Goal: Task Accomplishment & Management: Manage account settings

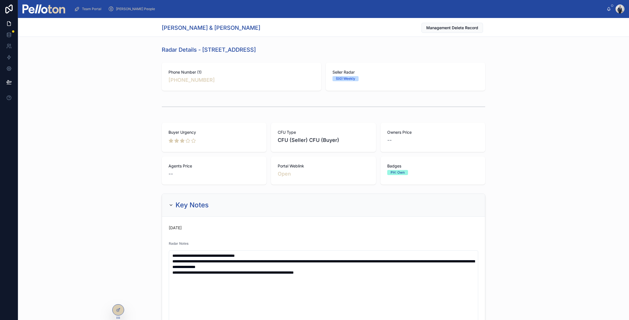
click at [55, 12] on img at bounding box center [43, 8] width 43 height 9
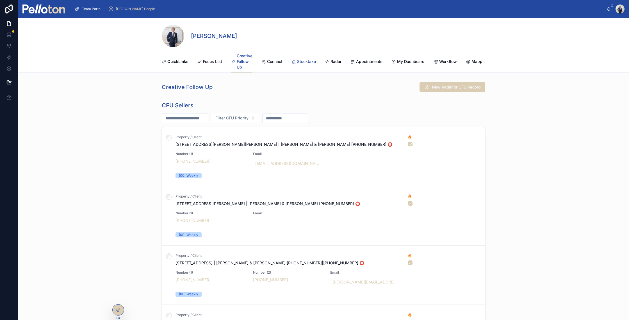
click at [302, 58] on link "Stocktake" at bounding box center [303, 61] width 24 height 11
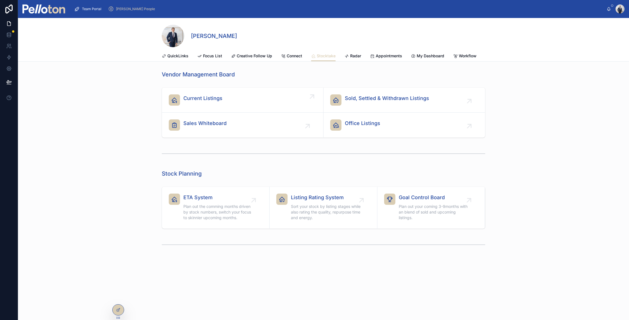
click at [202, 99] on span "Current Listings" at bounding box center [202, 98] width 39 height 8
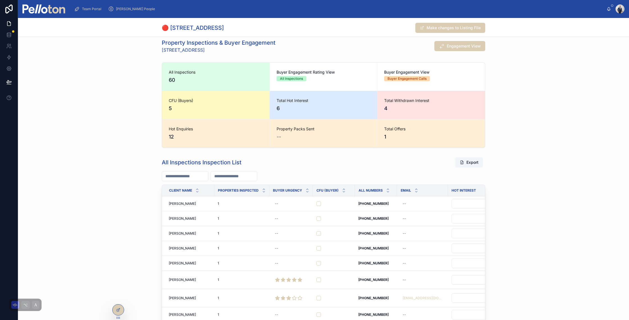
scroll to position [275, 0]
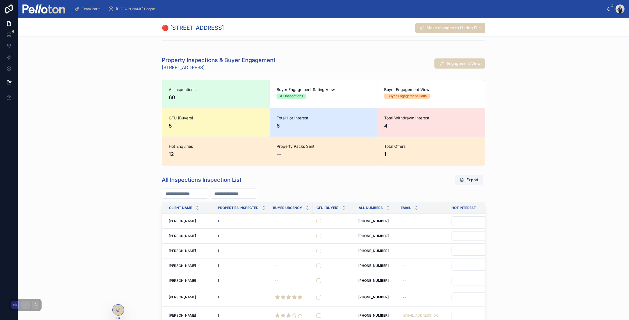
click at [459, 66] on button "Engagement View" at bounding box center [459, 63] width 51 height 10
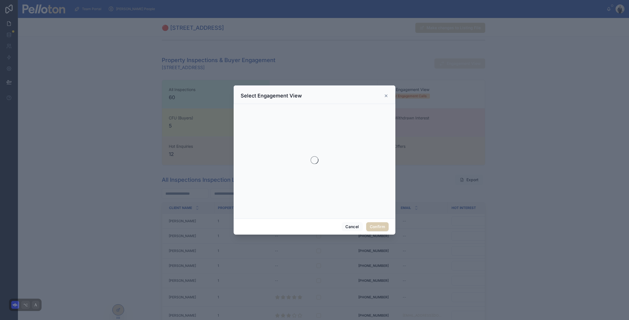
scroll to position [269, 0]
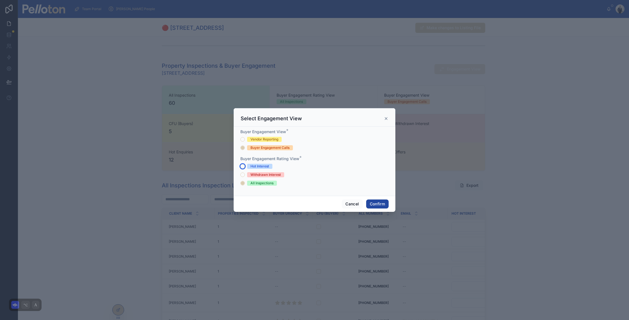
click at [241, 166] on button "Hot Interest" at bounding box center [242, 166] width 4 height 4
click at [242, 173] on button "Withdrawn Interest" at bounding box center [242, 174] width 4 height 4
click at [355, 203] on button "Cancel" at bounding box center [352, 203] width 21 height 9
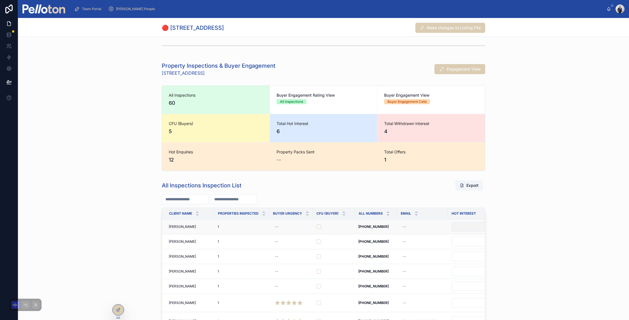
scroll to position [0, 174]
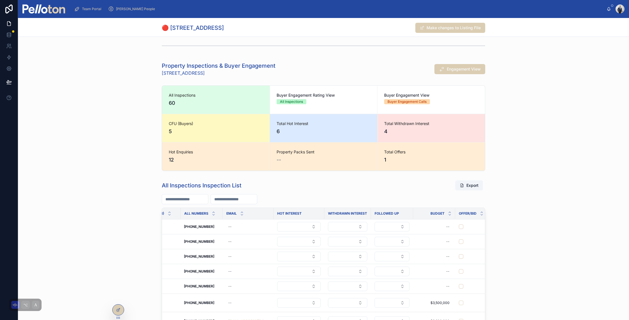
click at [301, 218] on th "HOT Interest" at bounding box center [298, 214] width 51 height 12
click at [290, 212] on span "HOT Interest" at bounding box center [289, 213] width 24 height 4
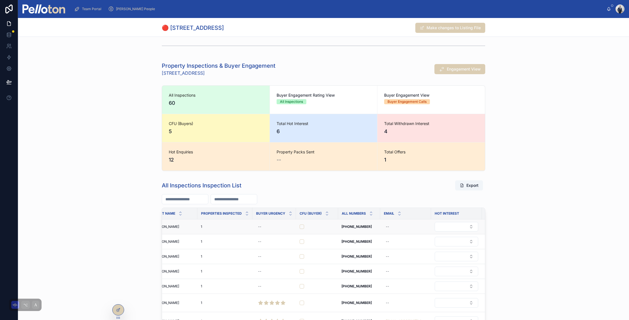
scroll to position [0, 0]
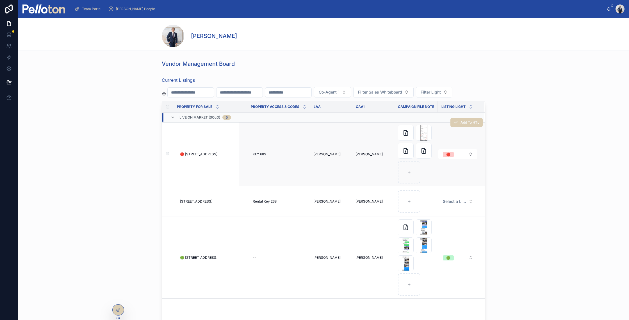
click at [186, 152] on span "🔴 [STREET_ADDRESS]" at bounding box center [198, 154] width 37 height 4
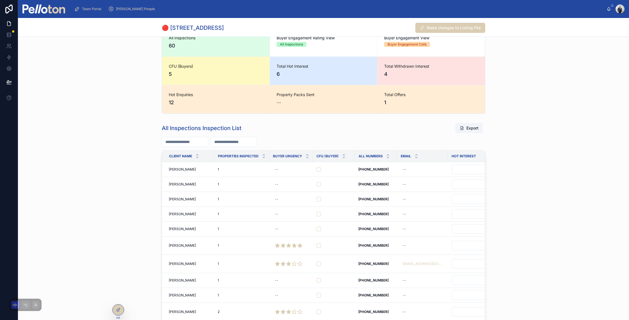
scroll to position [280, 0]
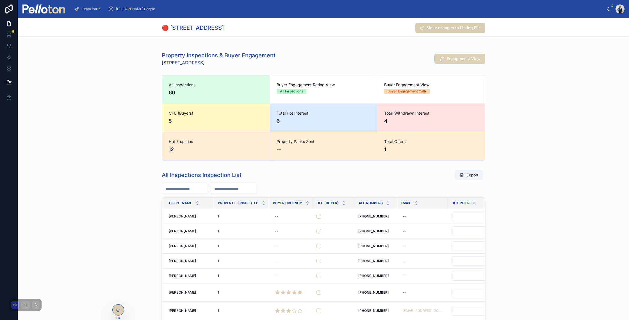
click at [456, 54] on button "Engagement View" at bounding box center [459, 59] width 51 height 10
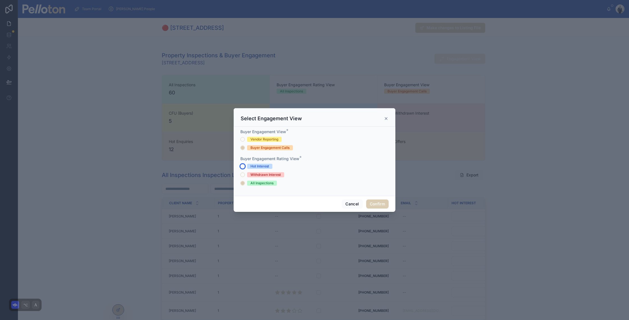
click at [243, 165] on button "Hot Interest" at bounding box center [242, 166] width 4 height 4
click at [375, 205] on button "Confirm" at bounding box center [377, 203] width 22 height 9
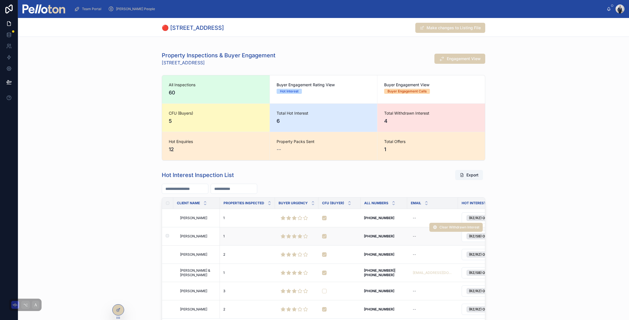
click at [191, 237] on span "[PERSON_NAME]" at bounding box center [193, 236] width 27 height 4
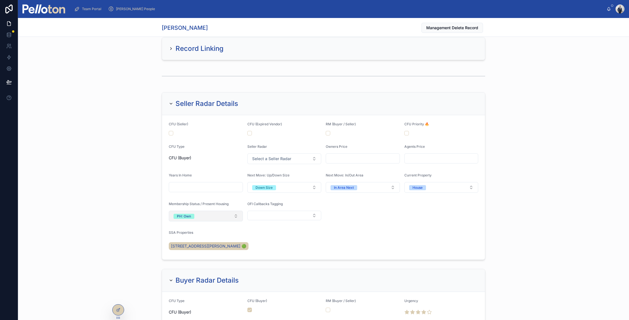
scroll to position [487, 0]
click at [169, 106] on div "Seller Radar Details" at bounding box center [203, 103] width 69 height 9
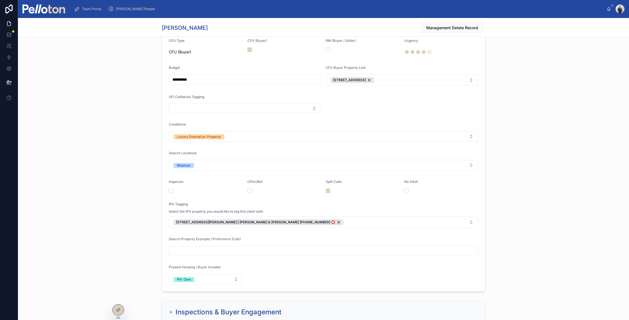
scroll to position [592, 0]
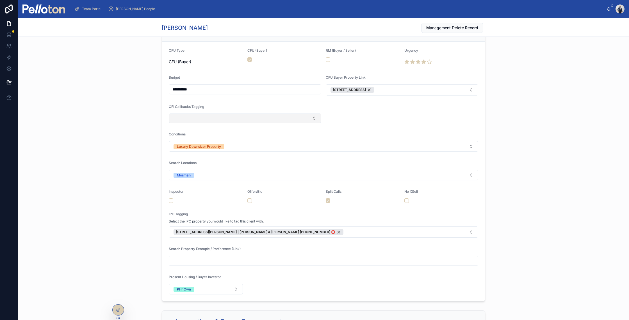
click at [185, 120] on button "Select Button" at bounding box center [245, 118] width 152 height 10
type input "****"
click at [187, 139] on span "[PERSON_NAME]" at bounding box center [186, 141] width 32 height 6
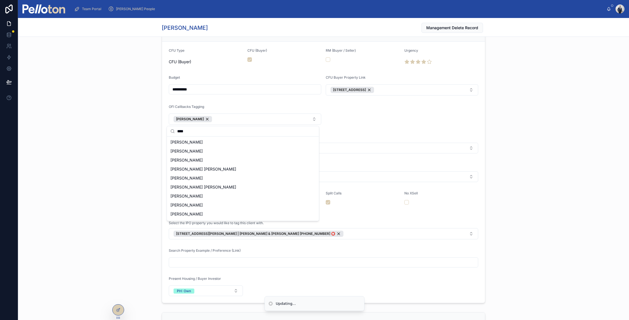
drag, startPoint x: 218, startPoint y: 120, endPoint x: 157, endPoint y: 115, distance: 60.8
click at [159, 115] on div "**********" at bounding box center [323, 160] width 611 height 289
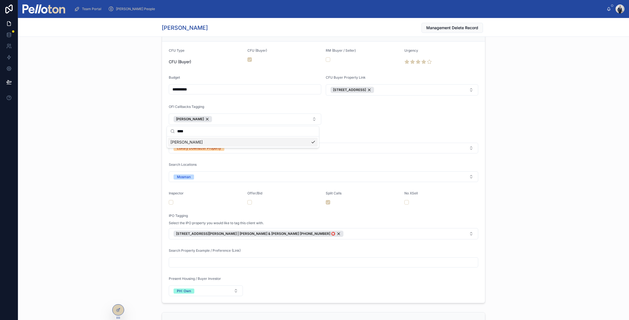
click at [157, 115] on div "**********" at bounding box center [323, 160] width 611 height 289
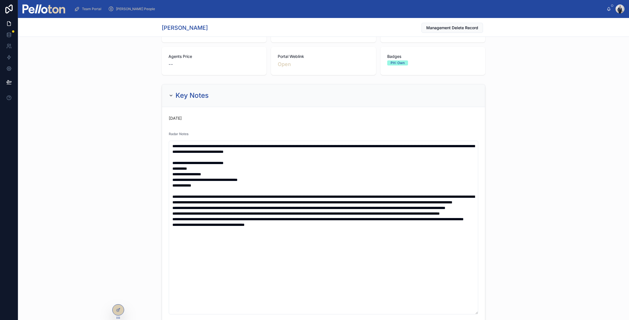
scroll to position [103, 0]
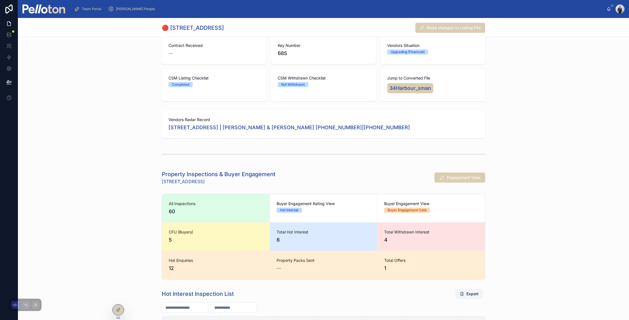
scroll to position [377, 0]
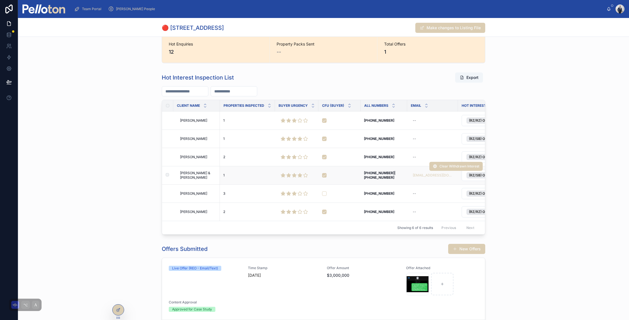
click at [187, 172] on span "[PERSON_NAME] & [PERSON_NAME]" at bounding box center [198, 175] width 36 height 9
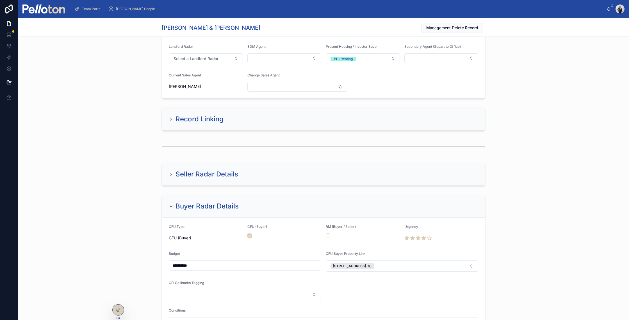
scroll to position [424, 0]
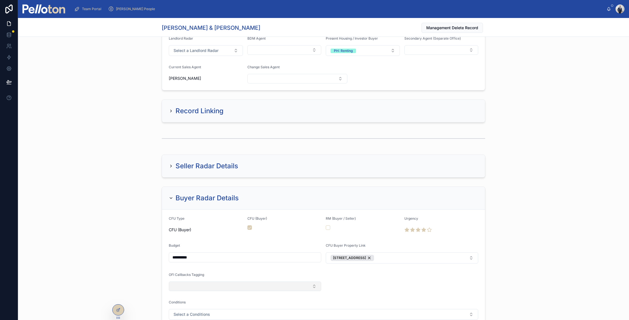
click at [176, 283] on button "Select Button" at bounding box center [245, 286] width 152 height 10
type input "****"
click at [179, 308] on span "[PERSON_NAME]" at bounding box center [186, 308] width 32 height 6
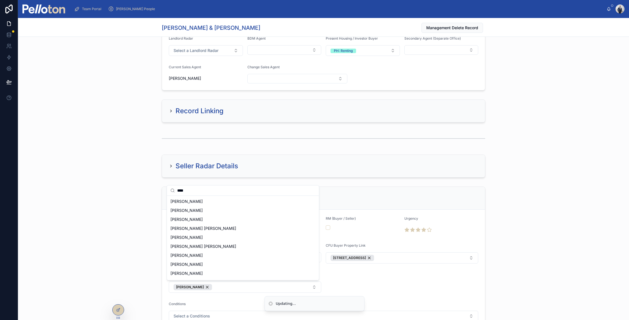
click at [138, 163] on div "Seller Radar Details" at bounding box center [323, 166] width 611 height 28
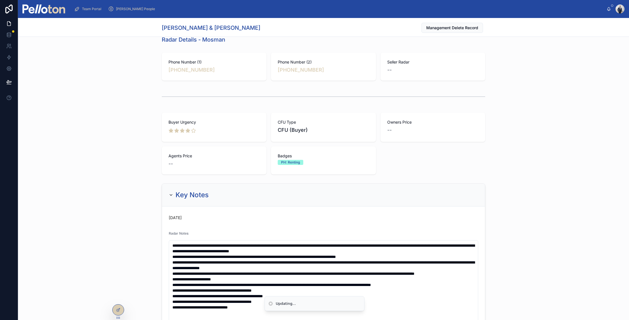
scroll to position [0, 0]
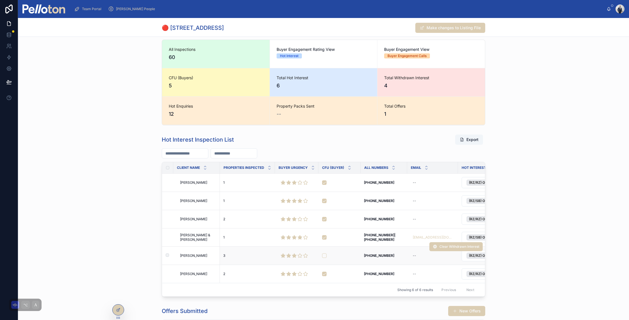
scroll to position [316, 0]
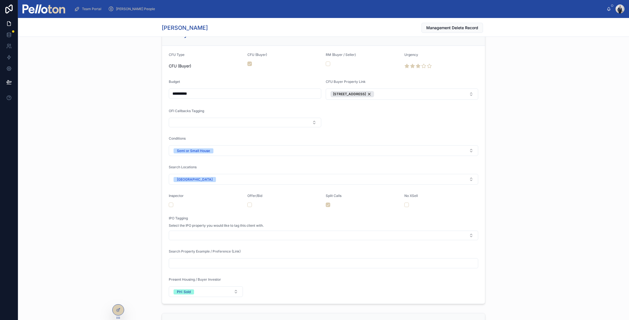
scroll to position [571, 0]
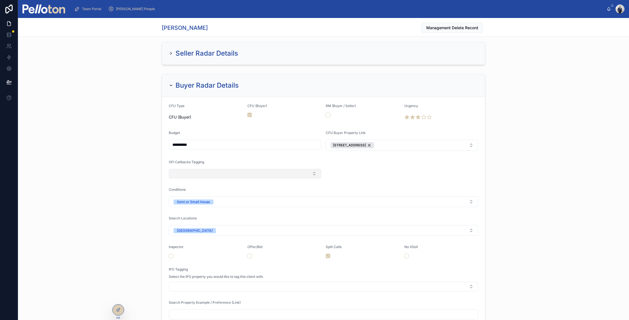
click at [184, 173] on button "Select Button" at bounding box center [245, 174] width 152 height 10
type input "****"
click at [182, 198] on div "[PERSON_NAME]" at bounding box center [243, 195] width 150 height 9
click at [134, 155] on div "**********" at bounding box center [323, 215] width 611 height 287
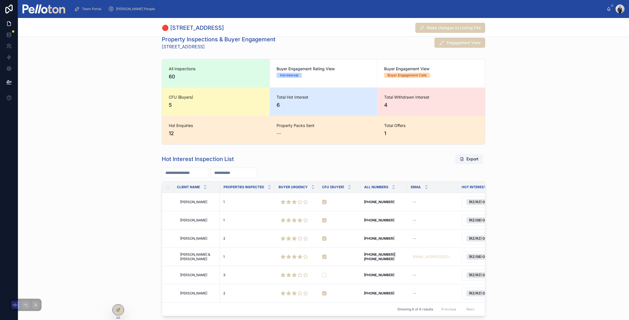
scroll to position [361, 0]
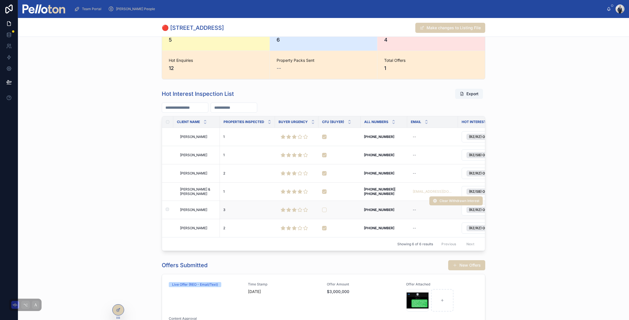
click at [186, 210] on span "[PERSON_NAME]" at bounding box center [193, 209] width 27 height 4
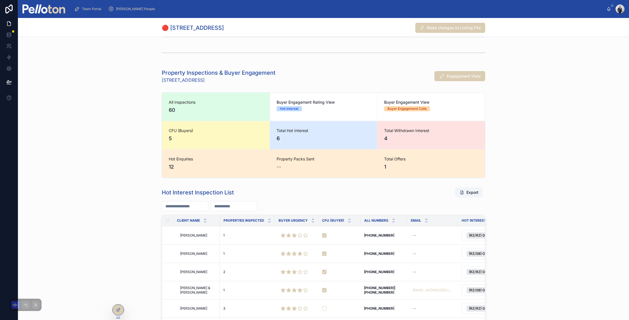
scroll to position [263, 0]
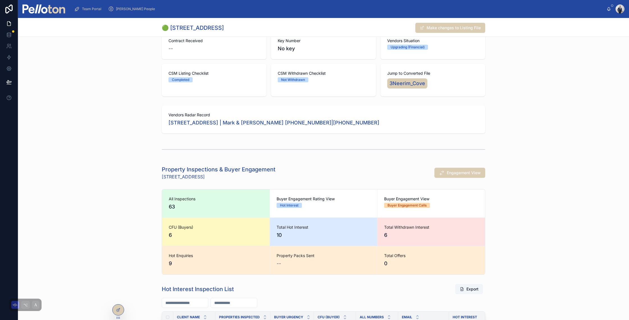
scroll to position [136, 0]
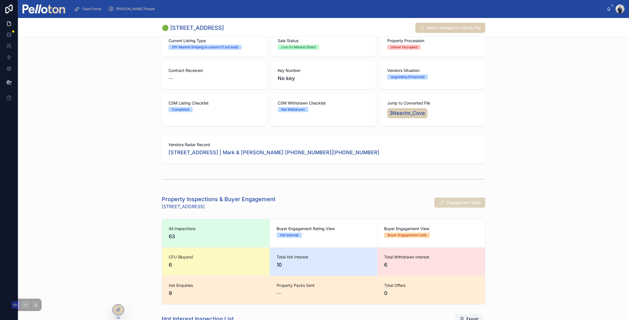
click at [462, 201] on span "Engagement View" at bounding box center [464, 203] width 34 height 6
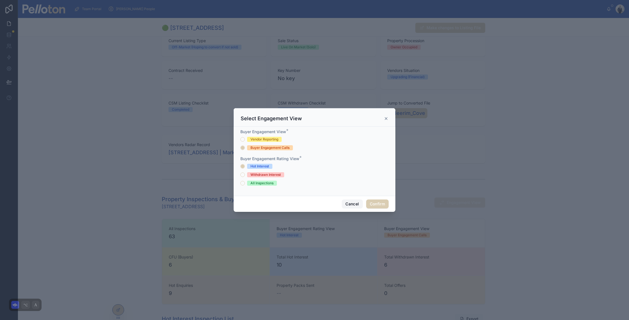
click at [353, 204] on button "Cancel" at bounding box center [352, 203] width 21 height 9
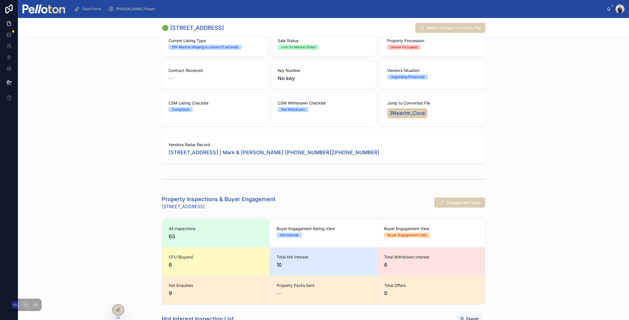
click at [126, 205] on div "Property Inspections & Buyer Engagement [STREET_ADDRESS] Cove Engagement View" at bounding box center [323, 202] width 611 height 19
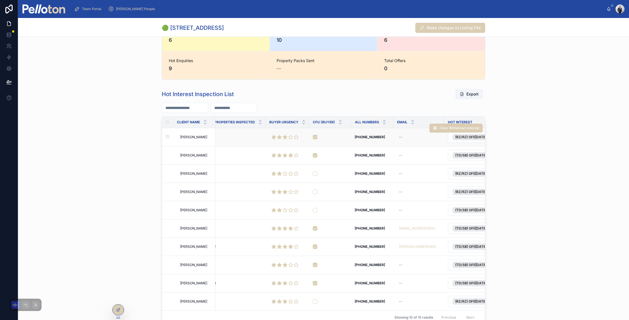
scroll to position [0, 3]
click at [191, 153] on td "[PERSON_NAME] [PERSON_NAME]" at bounding box center [194, 155] width 42 height 18
click at [187, 154] on span "[PERSON_NAME]" at bounding box center [193, 155] width 27 height 4
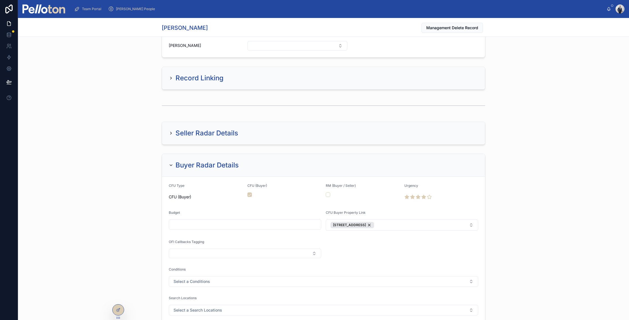
scroll to position [383, 0]
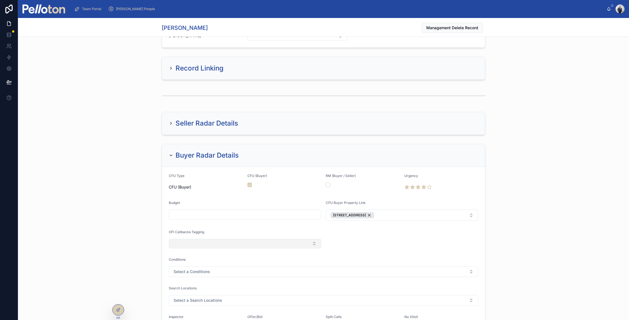
click at [191, 244] on button "Select Button" at bounding box center [245, 244] width 152 height 10
type input "****"
click at [183, 264] on span "[PERSON_NAME]" at bounding box center [186, 266] width 32 height 6
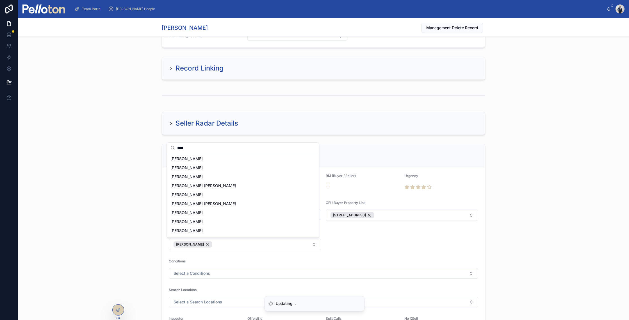
click at [126, 216] on div "Buyer Radar Details CFU Type CFU (Buyer) CFU (Buyer) RM (Buyer / Seller) Urgenc…" at bounding box center [323, 284] width 611 height 287
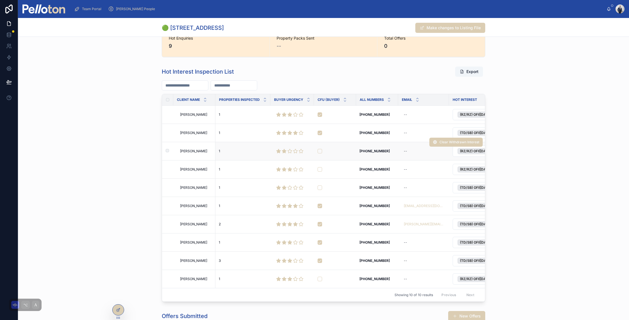
click at [195, 151] on span "[PERSON_NAME]" at bounding box center [193, 151] width 27 height 4
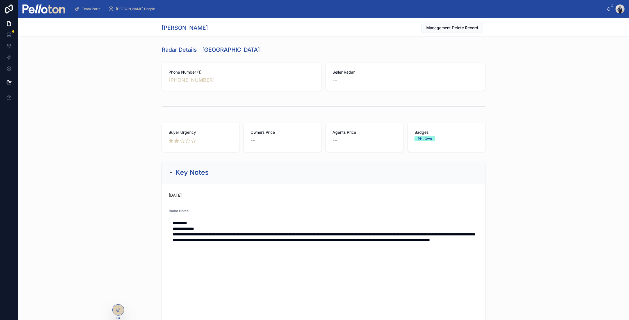
click at [137, 197] on div "**********" at bounding box center [323, 302] width 611 height 287
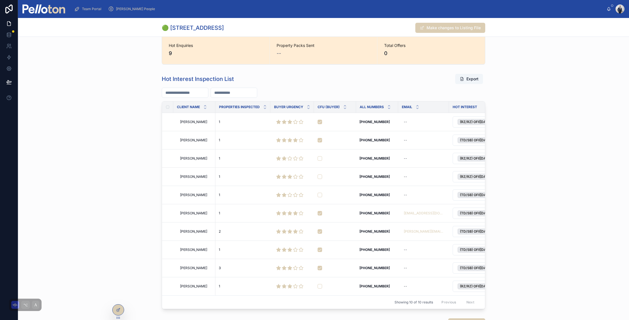
scroll to position [369, 0]
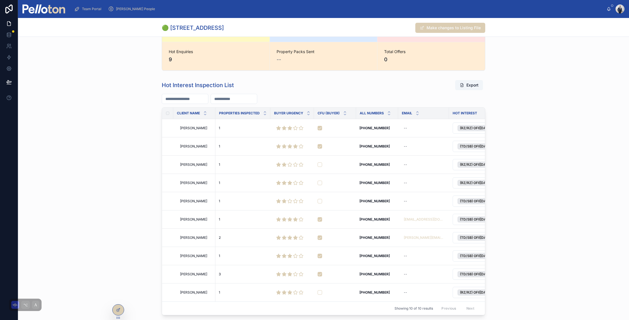
click at [182, 183] on span "[PERSON_NAME]" at bounding box center [193, 182] width 27 height 4
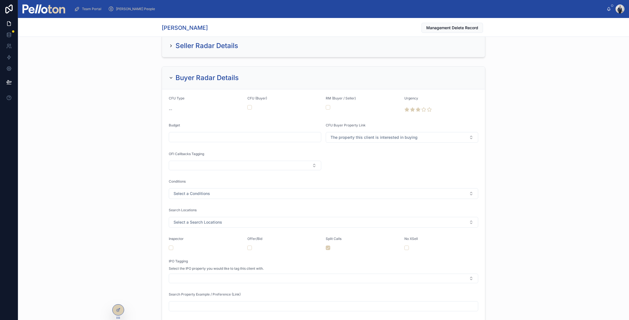
scroll to position [335, 0]
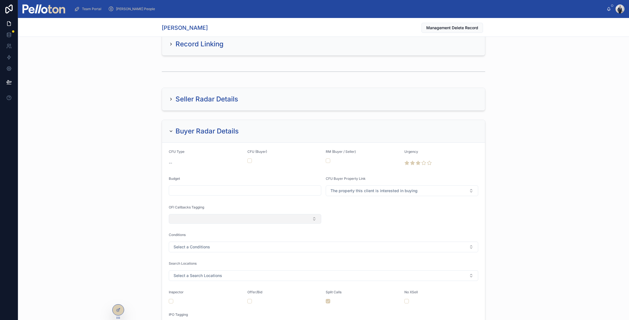
click at [180, 214] on button "Select Button" at bounding box center [245, 219] width 152 height 10
type input "****"
click at [188, 241] on span "[PERSON_NAME]" at bounding box center [186, 241] width 32 height 6
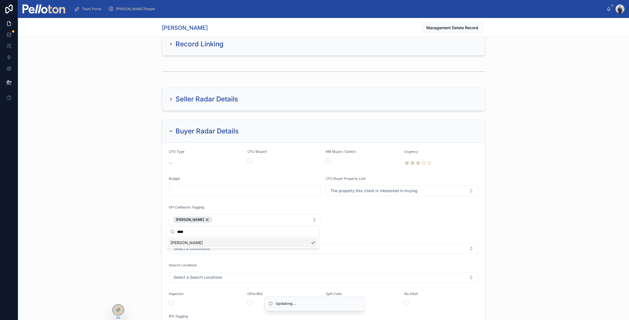
click at [140, 194] on div "Buyer Radar Details CFU Type -- CFU (Buyer) RM (Buyer / Seller) Urgency Budget …" at bounding box center [323, 260] width 611 height 287
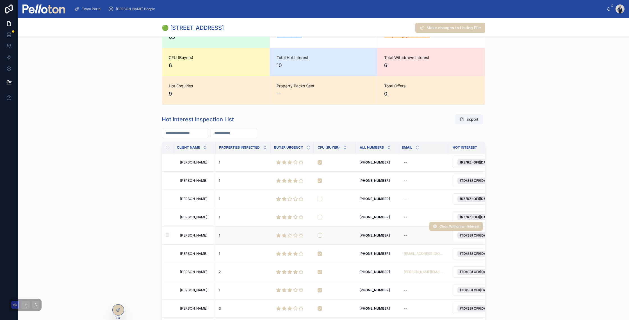
click at [190, 235] on span "[PERSON_NAME]" at bounding box center [193, 235] width 27 height 4
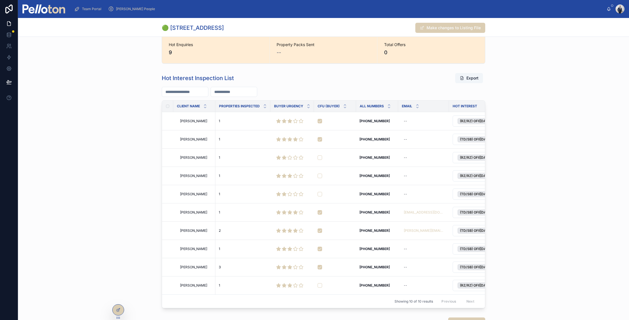
scroll to position [397, 0]
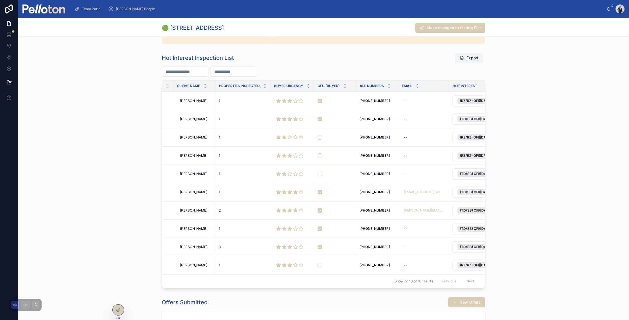
click at [159, 253] on div "Hot Interest Inspection List Export Client Name Properties Inspected Buyer Urge…" at bounding box center [323, 170] width 611 height 240
click at [188, 191] on span "[PERSON_NAME]" at bounding box center [193, 192] width 27 height 4
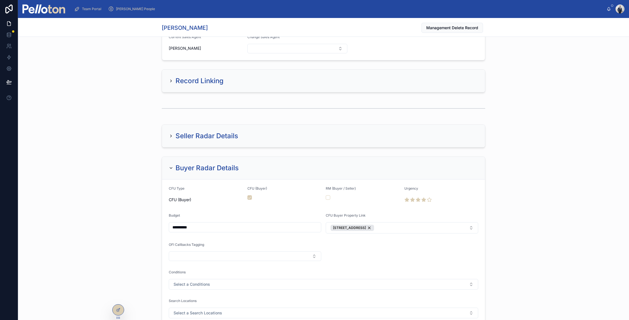
scroll to position [457, 0]
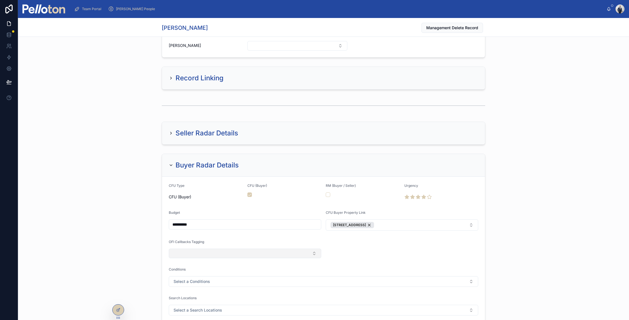
click at [186, 250] on button "Select Button" at bounding box center [245, 253] width 152 height 10
type input "****"
click at [194, 276] on span "[PERSON_NAME]" at bounding box center [186, 276] width 32 height 6
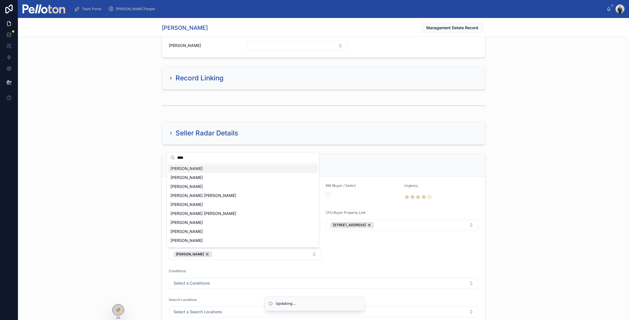
click at [139, 221] on div "**********" at bounding box center [323, 294] width 611 height 287
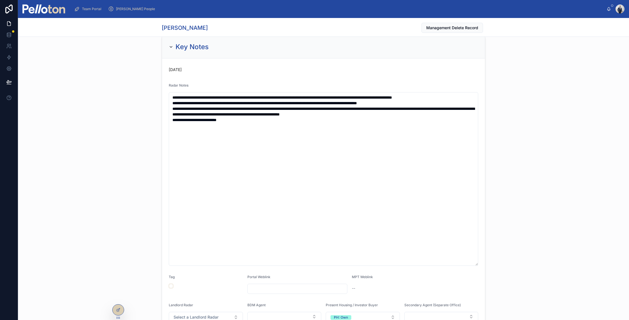
scroll to position [105, 0]
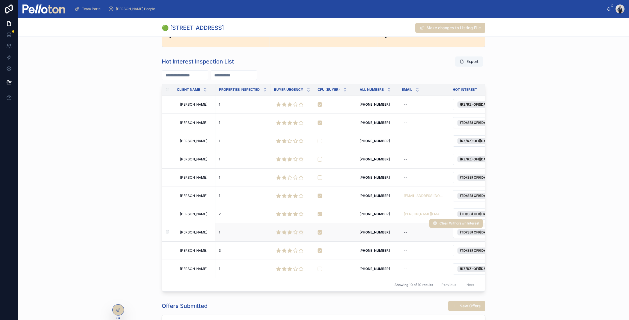
scroll to position [392, 0]
click at [189, 217] on span "[PERSON_NAME]" at bounding box center [193, 214] width 27 height 4
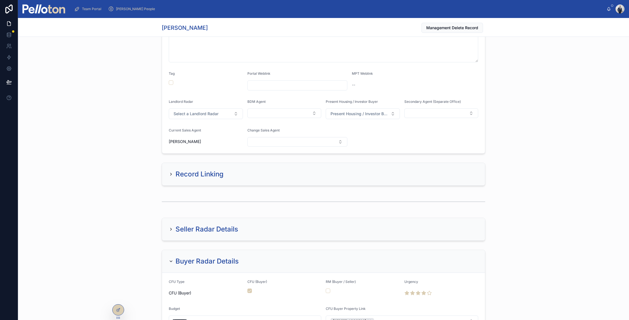
scroll to position [349, 0]
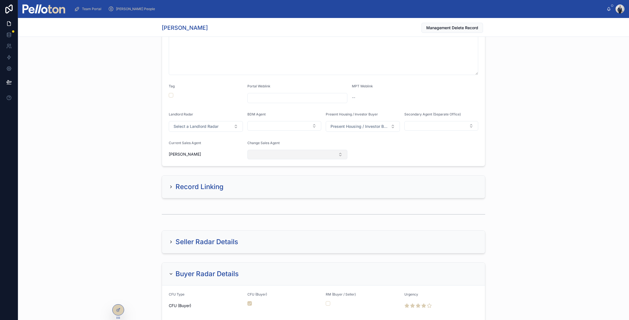
click at [264, 153] on button "Select Button" at bounding box center [297, 155] width 100 height 10
type input "****"
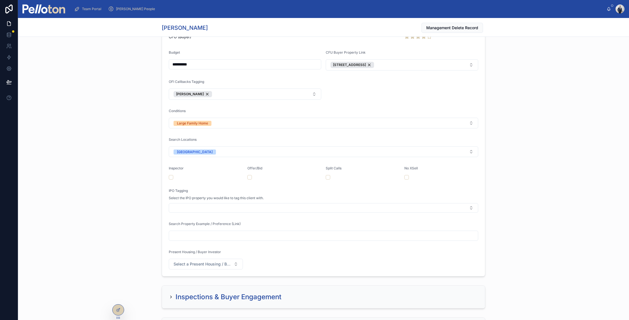
scroll to position [630, 0]
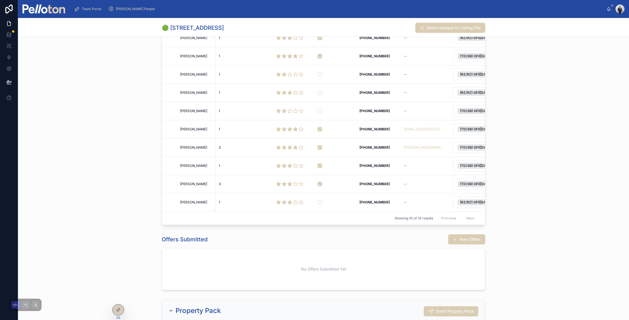
scroll to position [459, 0]
click at [190, 165] on span "[PERSON_NAME]" at bounding box center [193, 166] width 27 height 4
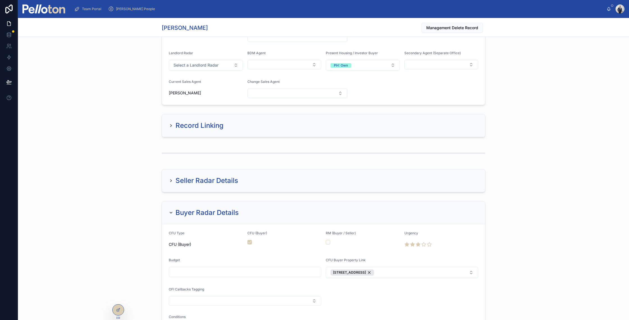
scroll to position [367, 0]
click at [185, 302] on button "Select Button" at bounding box center [245, 299] width 152 height 10
type input "****"
click at [179, 287] on span "[PERSON_NAME]" at bounding box center [186, 288] width 32 height 6
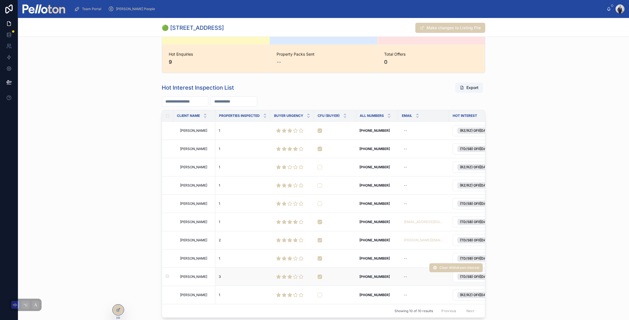
click at [188, 277] on span "[PERSON_NAME]" at bounding box center [193, 276] width 27 height 4
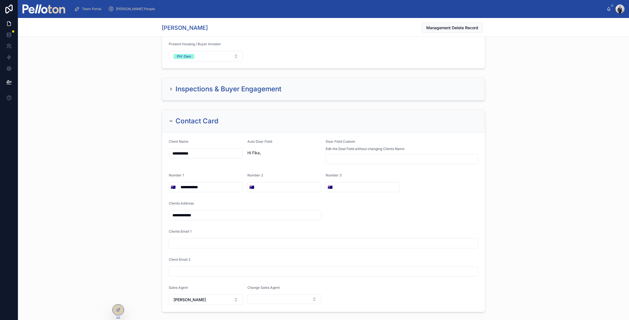
scroll to position [682, 0]
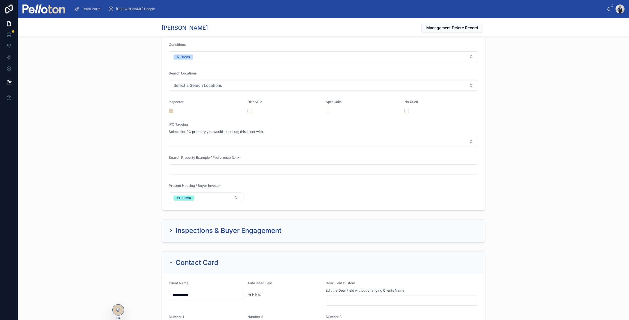
click at [193, 234] on h2 "Inspections & Buyer Engagement" at bounding box center [228, 230] width 106 height 9
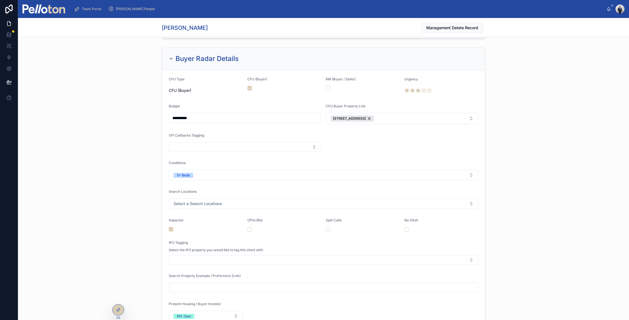
scroll to position [560, 0]
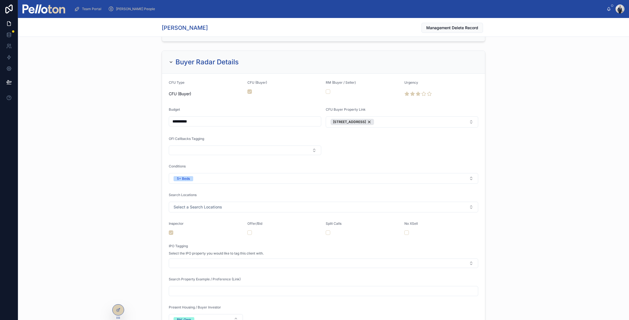
click at [198, 143] on div "OFI Callbacks Tagging" at bounding box center [245, 139] width 152 height 7
click at [193, 151] on button "Select Button" at bounding box center [245, 150] width 152 height 10
type input "****"
click at [187, 174] on span "[PERSON_NAME]" at bounding box center [186, 173] width 32 height 6
click at [129, 142] on div "**********" at bounding box center [323, 191] width 611 height 287
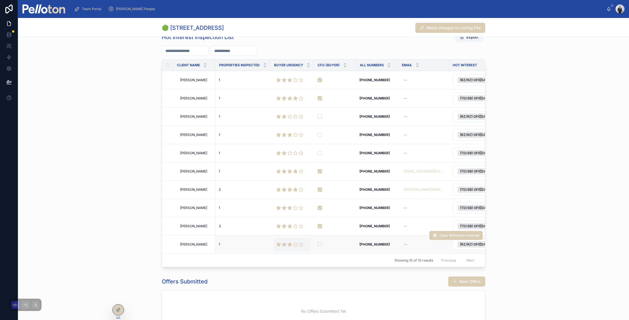
scroll to position [417, 0]
click at [125, 112] on div "Hot Interest Inspection List Export Client Name Properties Inspected Buyer Urge…" at bounding box center [323, 150] width 611 height 240
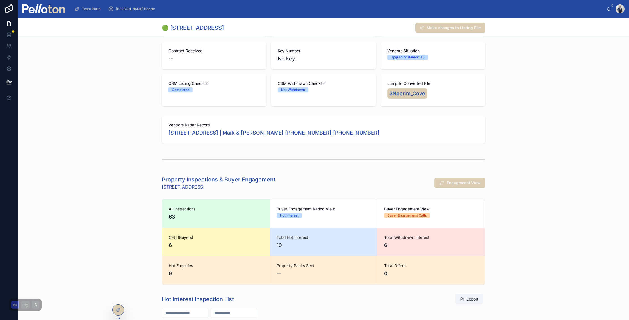
scroll to position [0, 0]
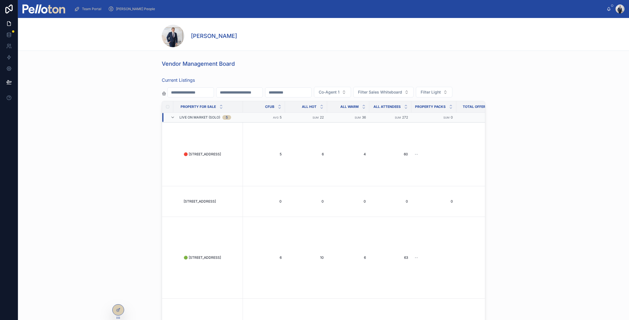
scroll to position [109, 0]
click at [204, 174] on span "🟠 [STREET_ADDRESS]" at bounding box center [202, 175] width 37 height 4
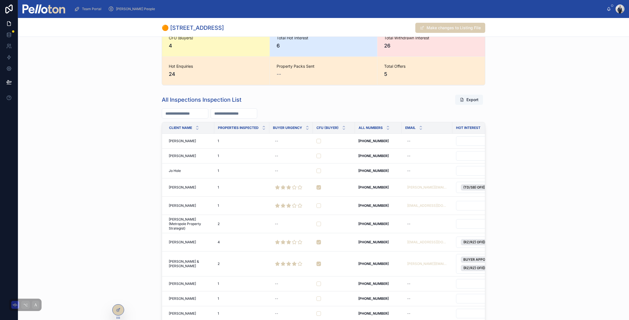
scroll to position [249, 0]
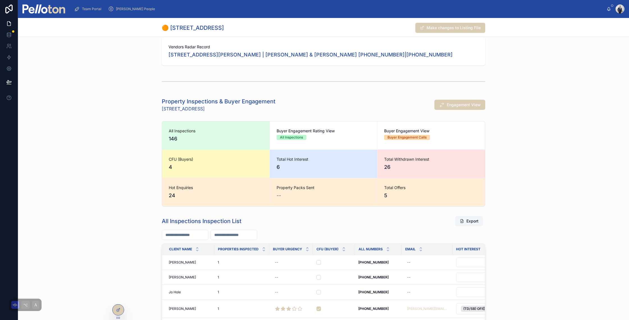
click at [446, 99] on div "Property Inspections & Buyer Engagement 33 Spofforth Street, Mosman Engagement …" at bounding box center [323, 104] width 323 height 15
click at [444, 103] on button "Engagement View" at bounding box center [459, 105] width 51 height 10
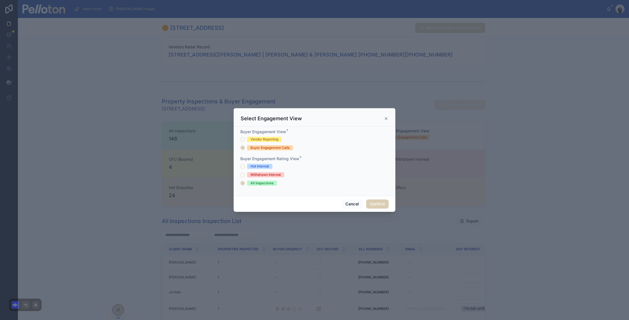
drag, startPoint x: 262, startPoint y: 163, endPoint x: 258, endPoint y: 167, distance: 5.4
click at [262, 163] on div "Buyer Engagement Rating View * Hot Interest Withdrawn Interest All Inspections" at bounding box center [314, 171] width 148 height 30
click at [255, 169] on div "Hot Interest Withdrawn Interest All Inspections" at bounding box center [314, 175] width 148 height 22
click at [241, 164] on div "Hot Interest" at bounding box center [314, 166] width 148 height 5
click at [242, 167] on button "Hot Interest" at bounding box center [242, 166] width 4 height 4
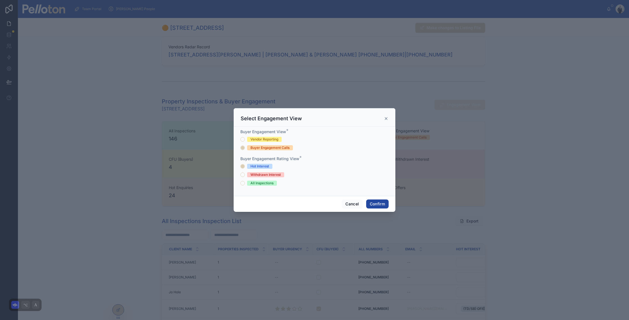
click at [370, 207] on button "Confirm" at bounding box center [377, 203] width 22 height 9
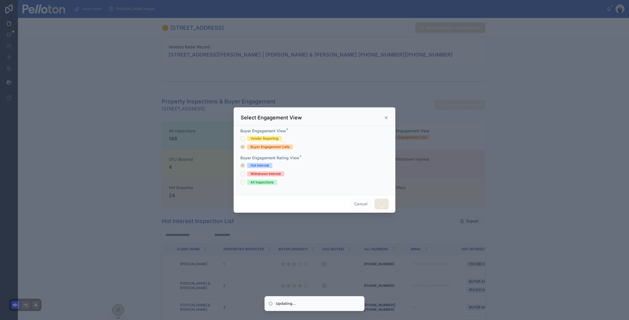
click at [154, 225] on div at bounding box center [314, 160] width 629 height 320
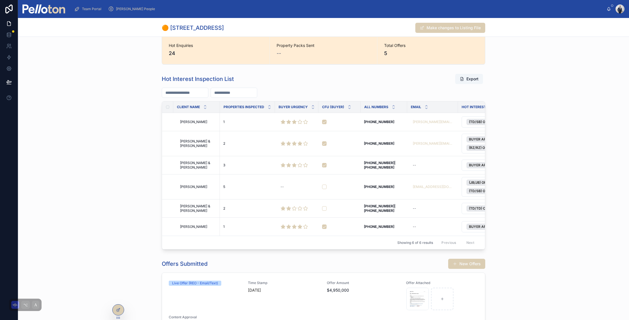
scroll to position [415, 0]
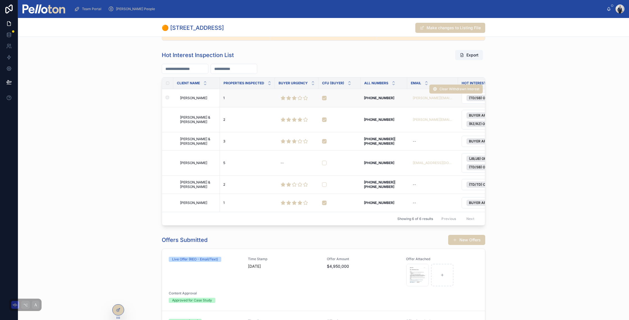
click at [191, 95] on td "David Burgun David Burgun" at bounding box center [196, 98] width 47 height 18
click at [190, 96] on span "David Burgun" at bounding box center [193, 98] width 27 height 4
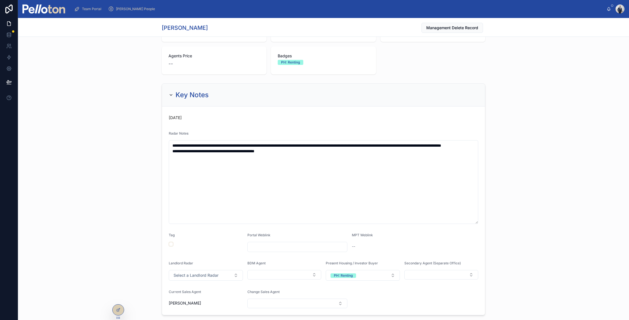
scroll to position [88, 0]
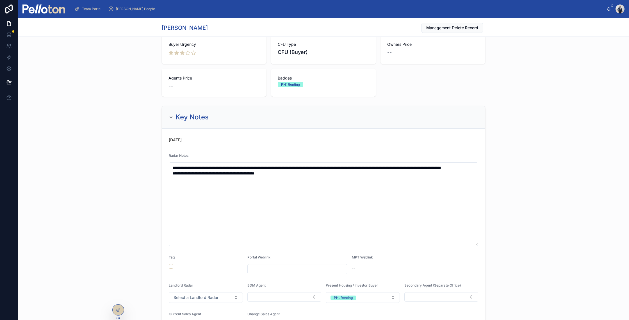
click at [171, 118] on div "Key Notes" at bounding box center [189, 117] width 40 height 9
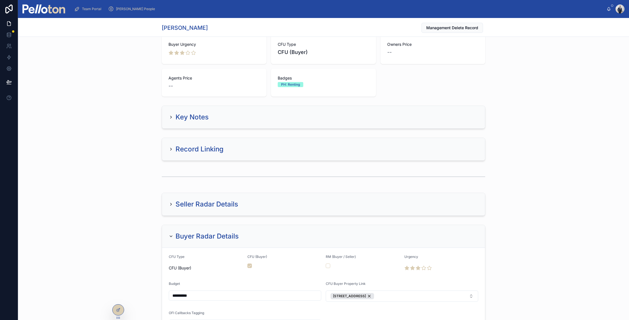
scroll to position [270, 0]
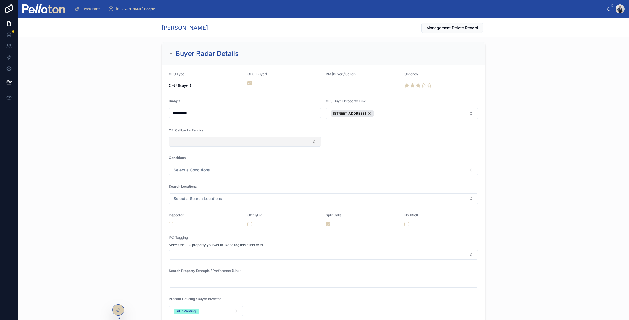
click at [188, 139] on button "Select Button" at bounding box center [245, 142] width 152 height 10
type input "****"
click at [183, 164] on span "[PERSON_NAME]" at bounding box center [186, 164] width 32 height 6
click at [142, 143] on div "**********" at bounding box center [323, 183] width 611 height 287
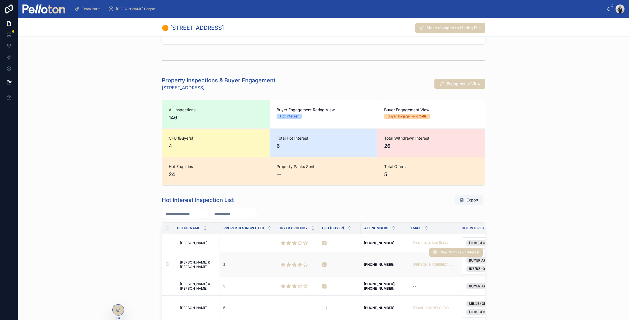
click at [183, 267] on span "Nicholas & Catherine Allen" at bounding box center [198, 264] width 36 height 9
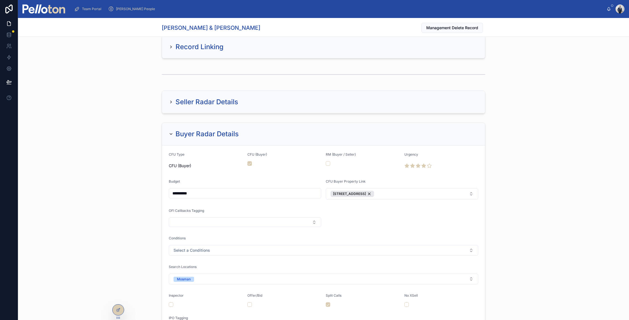
scroll to position [236, 0]
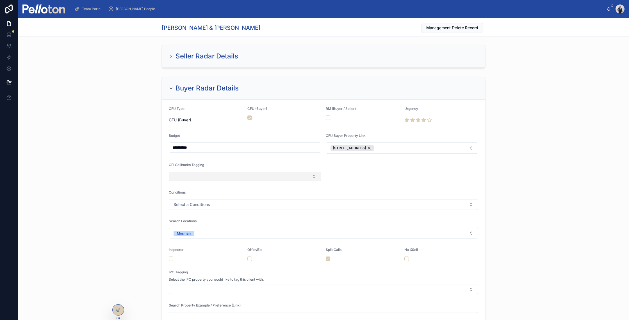
click at [180, 172] on button "Select Button" at bounding box center [245, 176] width 152 height 10
type input "****"
click at [202, 200] on div "[PERSON_NAME]" at bounding box center [243, 198] width 150 height 9
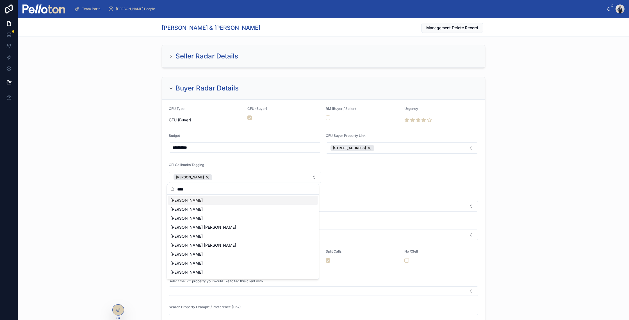
click at [108, 155] on div "**********" at bounding box center [323, 217] width 611 height 287
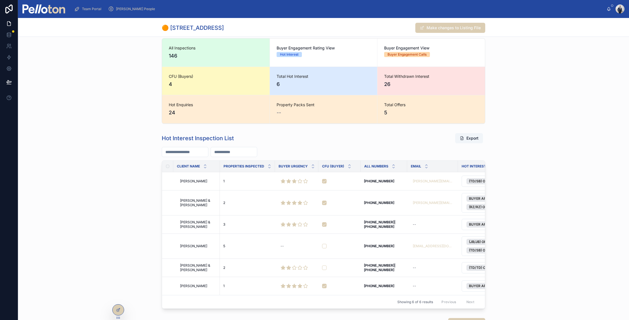
scroll to position [377, 0]
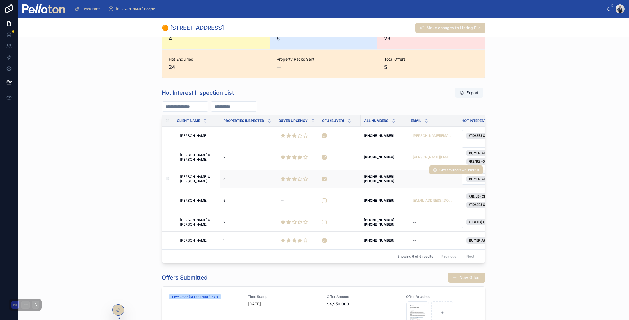
click at [187, 178] on span "Trinh Phuong & Brandon Dao" at bounding box center [198, 178] width 36 height 9
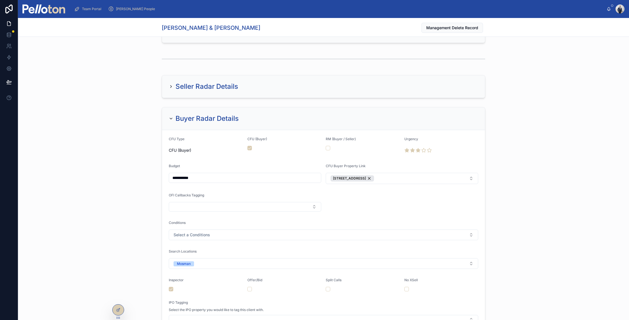
scroll to position [221, 0]
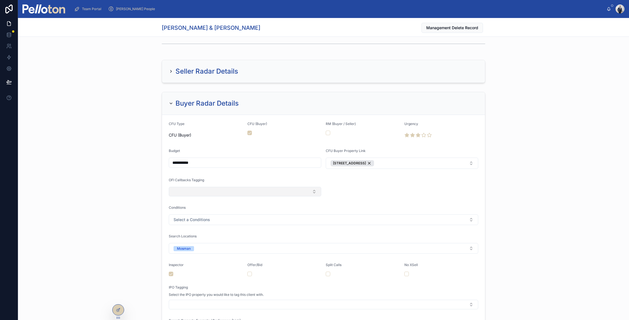
click at [184, 188] on button "Select Button" at bounding box center [245, 192] width 152 height 10
type input "****"
click at [180, 214] on span "[PERSON_NAME]" at bounding box center [186, 214] width 32 height 6
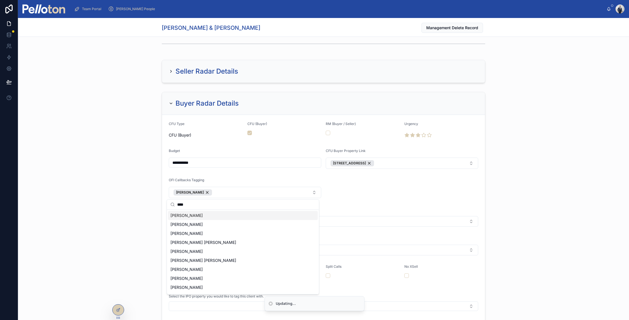
click at [137, 198] on div "**********" at bounding box center [323, 233] width 611 height 287
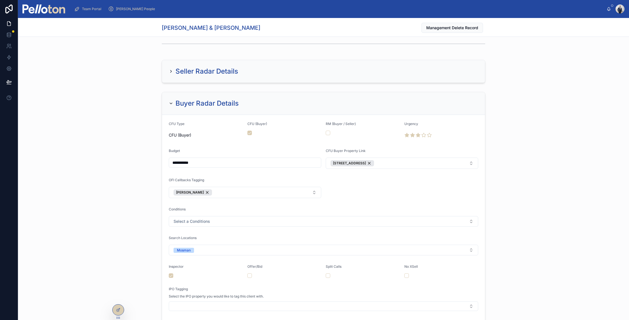
click at [176, 162] on input "**********" at bounding box center [245, 163] width 152 height 8
click at [150, 134] on div "**********" at bounding box center [323, 233] width 611 height 287
click at [138, 160] on div "Buyer Radar Details CFU Type CFU (Buyer) CFU (Buyer) RM (Buyer / Seller) Urgenc…" at bounding box center [323, 233] width 611 height 287
click at [148, 172] on div "Buyer Radar Details CFU Type CFU (Buyer) CFU (Buyer) RM (Buyer / Seller) Urgenc…" at bounding box center [323, 233] width 611 height 287
type input "**********"
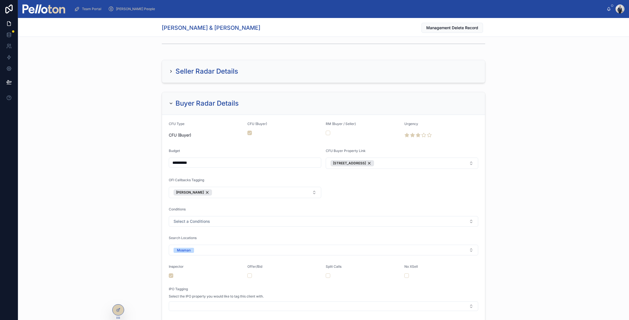
click at [137, 176] on div "**********" at bounding box center [323, 233] width 611 height 287
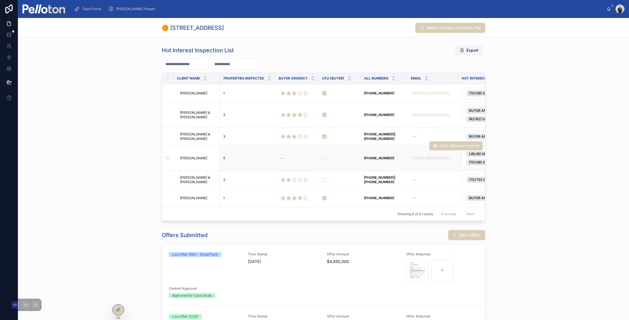
scroll to position [422, 0]
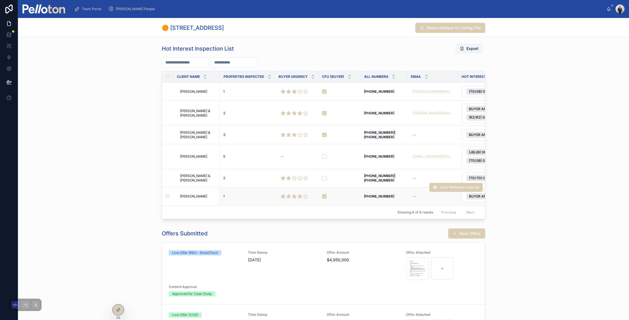
click at [191, 195] on span "Bree Yueh" at bounding box center [193, 196] width 27 height 4
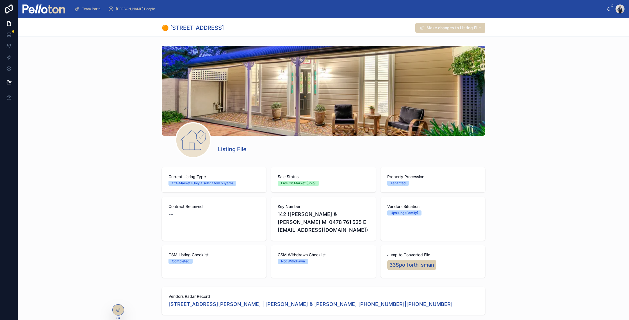
click at [69, 169] on div "Current Listing Type Off-Market (Only a select few buyers) Sale Status Live On …" at bounding box center [323, 222] width 611 height 115
click at [94, 8] on span "Team Portal" at bounding box center [91, 9] width 19 height 4
click at [86, 171] on div "Current Listing Type Off-Market (Only a select few buyers) Sale Status Live On …" at bounding box center [323, 222] width 611 height 115
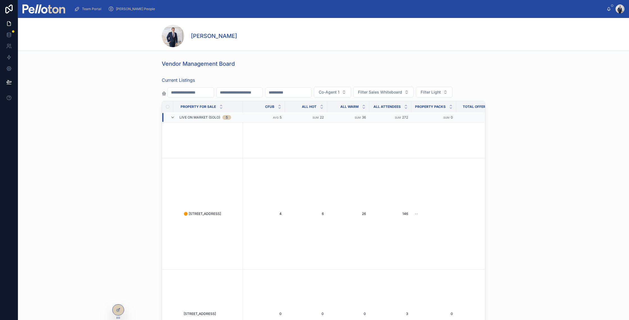
scroll to position [389, 0]
click at [195, 198] on td "🟢 244A Raglan Street, Mosman 🟢 244A Raglan Street, Mosman" at bounding box center [210, 195] width 66 height 93
click at [195, 196] on span "🟢 [STREET_ADDRESS]" at bounding box center [202, 196] width 37 height 4
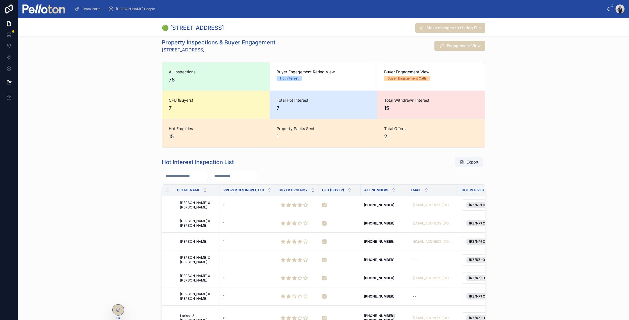
scroll to position [290, 0]
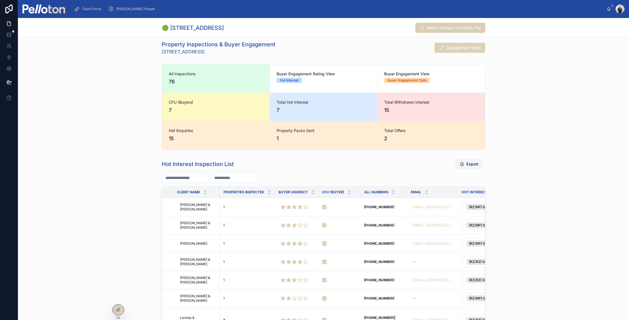
click at [447, 48] on span "Engagement View" at bounding box center [464, 48] width 34 height 6
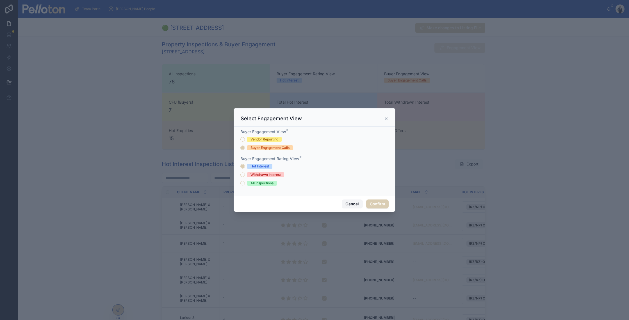
click at [354, 204] on button "Cancel" at bounding box center [352, 203] width 21 height 9
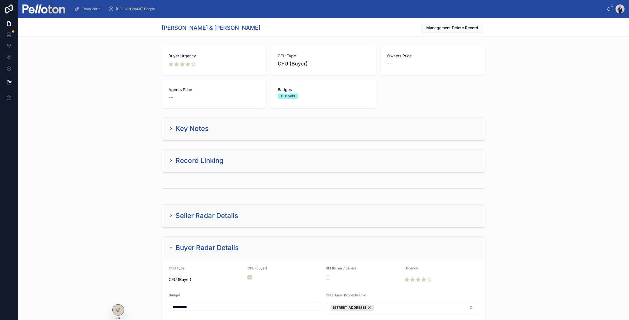
scroll to position [214, 0]
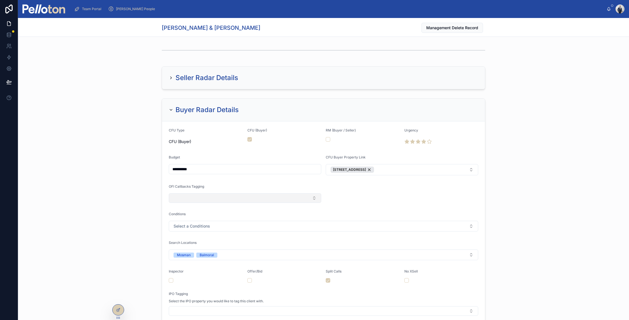
click at [181, 197] on button "Select Button" at bounding box center [245, 198] width 152 height 10
type input "****"
click at [179, 218] on span "[PERSON_NAME]" at bounding box center [186, 220] width 32 height 6
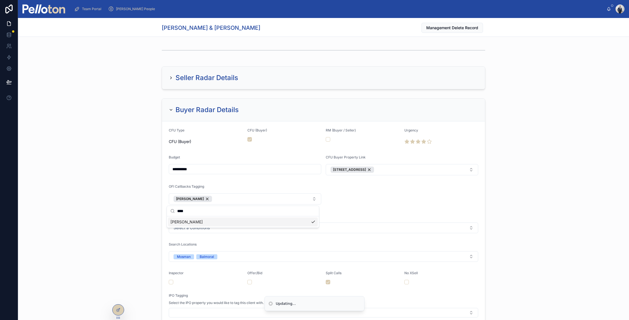
click at [127, 204] on div "**********" at bounding box center [323, 239] width 611 height 287
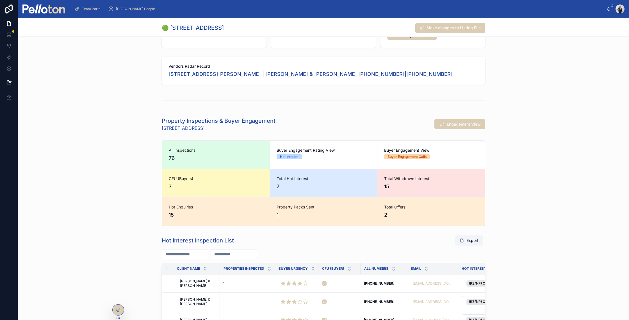
scroll to position [404, 0]
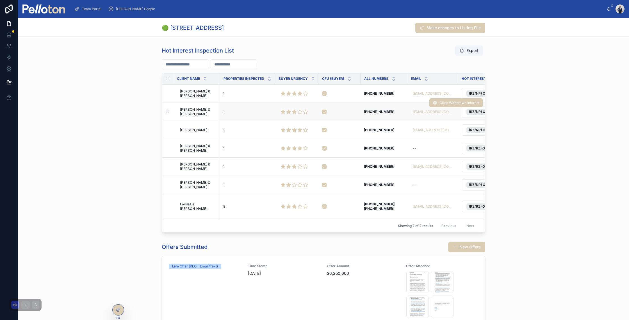
click at [188, 112] on span "[PERSON_NAME] & [PERSON_NAME]" at bounding box center [198, 111] width 36 height 9
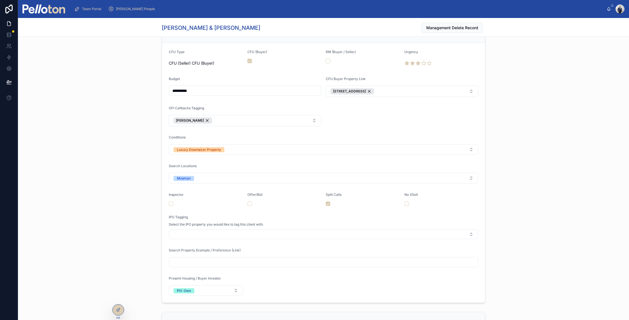
scroll to position [292, 0]
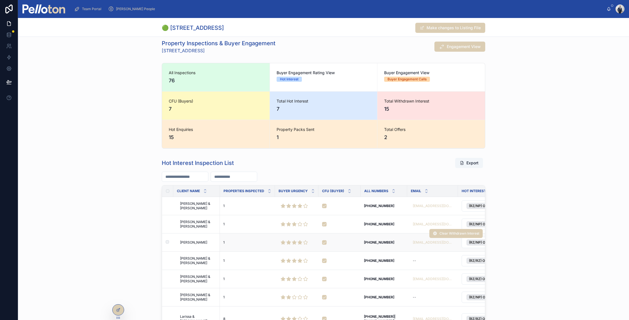
click at [191, 242] on span "Daniel O’Sullivan" at bounding box center [193, 242] width 27 height 4
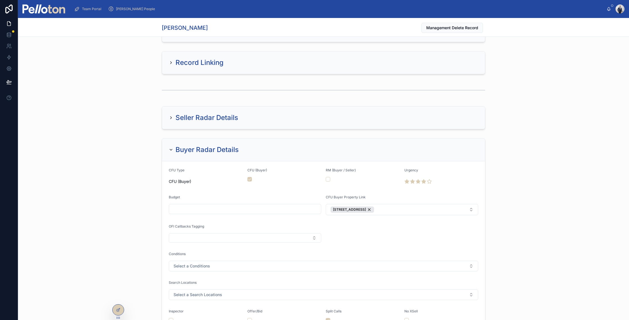
scroll to position [182, 0]
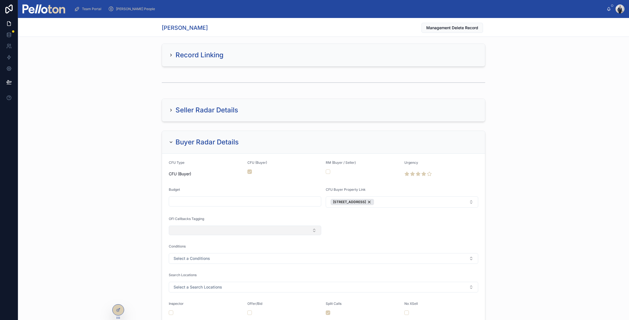
click at [181, 232] on button "Select Button" at bounding box center [245, 230] width 152 height 10
type input "****"
click at [186, 251] on span "[PERSON_NAME]" at bounding box center [186, 253] width 32 height 6
click at [147, 132] on div "Buyer Radar Details CFU Type CFU (Buyer) CFU (Buyer) RM (Buyer / Seller) Urgenc…" at bounding box center [323, 271] width 611 height 287
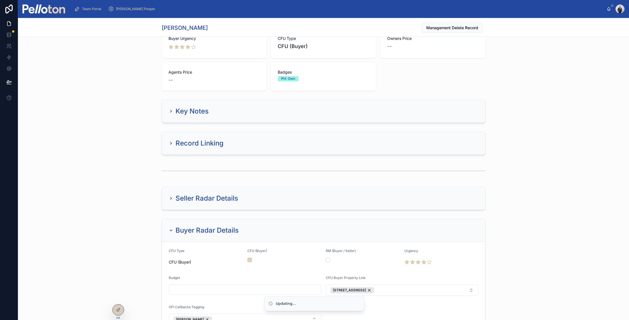
scroll to position [0, 0]
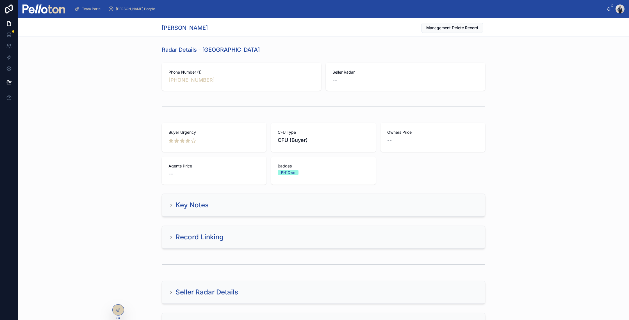
click at [171, 203] on div "Key Notes" at bounding box center [189, 204] width 40 height 9
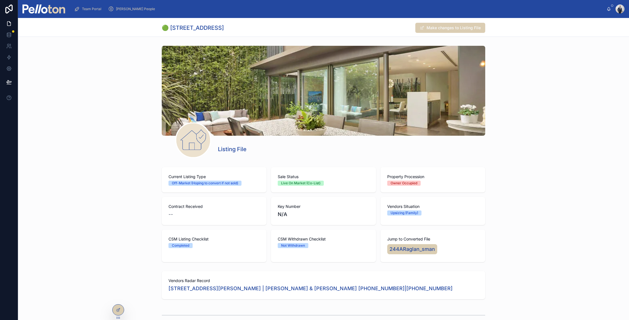
scroll to position [349, 0]
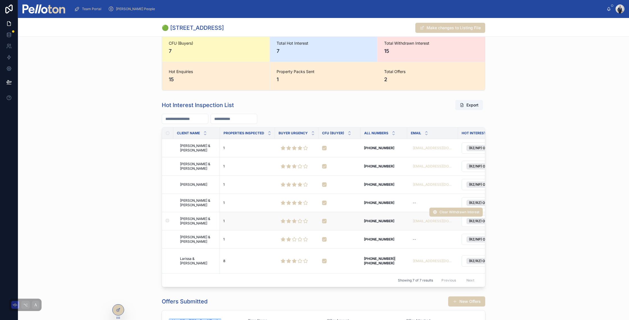
click at [186, 218] on span "Michael & Carmen Cheng" at bounding box center [198, 220] width 36 height 9
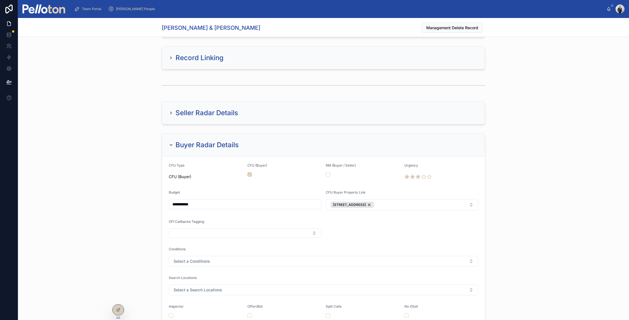
scroll to position [511, 0]
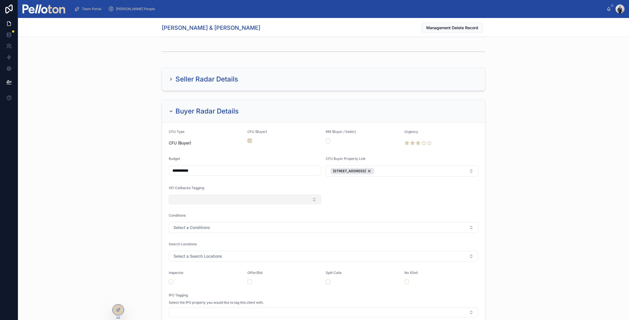
click at [194, 200] on button "Select Button" at bounding box center [245, 200] width 152 height 10
type input "****"
click at [189, 222] on span "[PERSON_NAME]" at bounding box center [186, 222] width 32 height 6
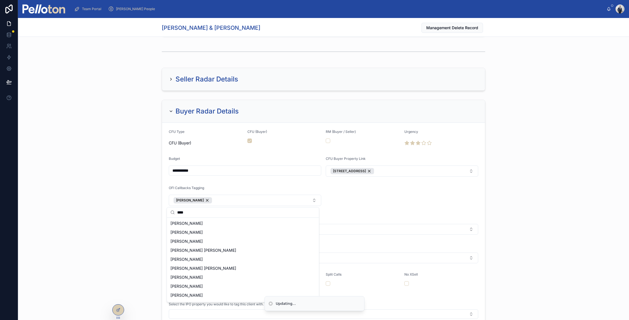
click at [143, 164] on div "**********" at bounding box center [323, 240] width 611 height 287
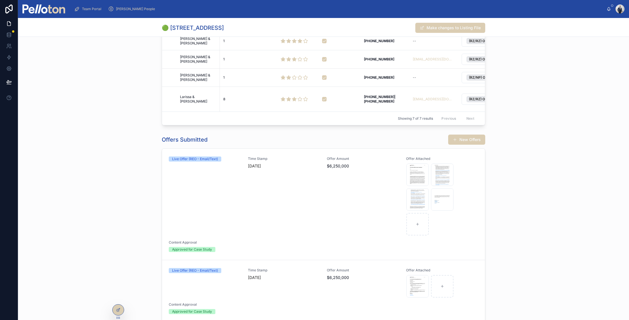
scroll to position [387, 0]
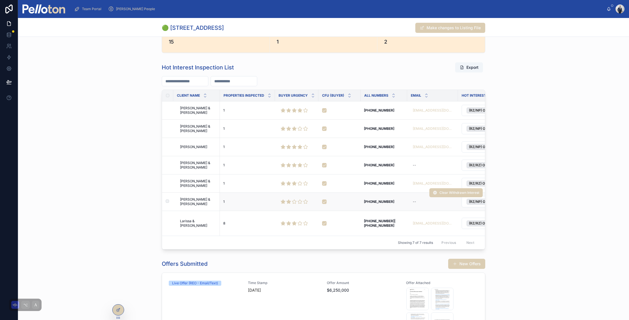
click at [187, 201] on span "Edward & Amelia Messara" at bounding box center [198, 201] width 36 height 9
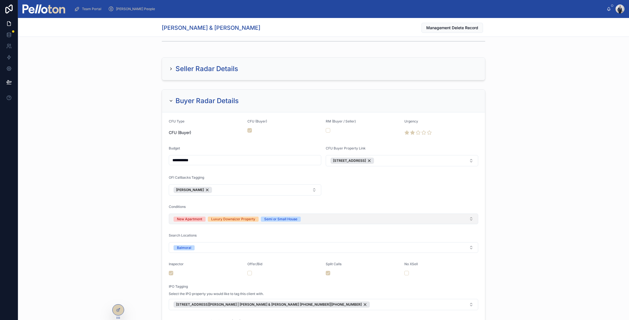
scroll to position [522, 0]
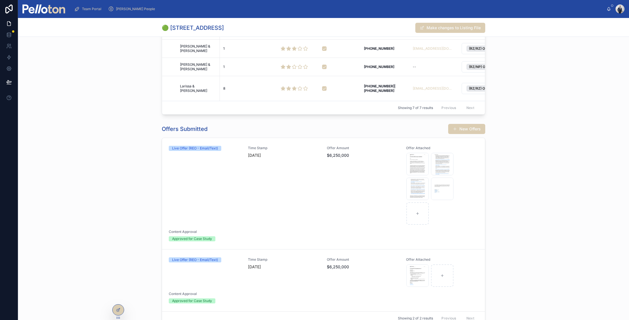
scroll to position [409, 0]
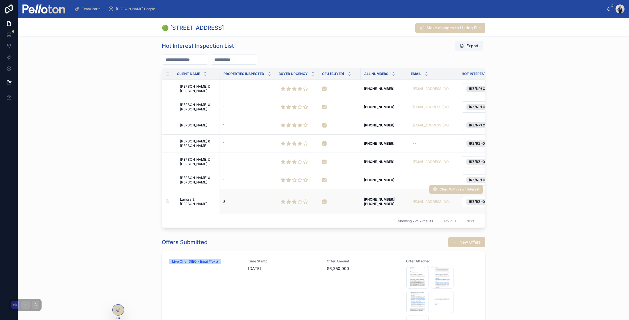
click at [189, 200] on span "Larissa & Hugh Fleming" at bounding box center [198, 201] width 36 height 9
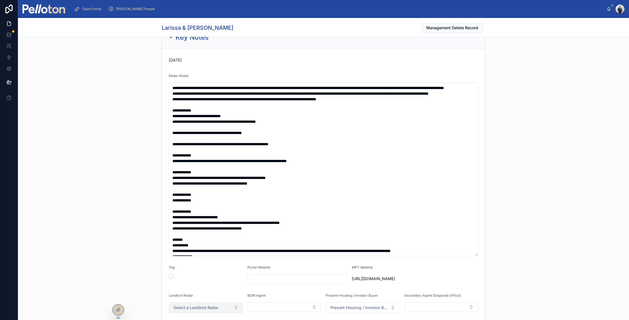
scroll to position [199, 0]
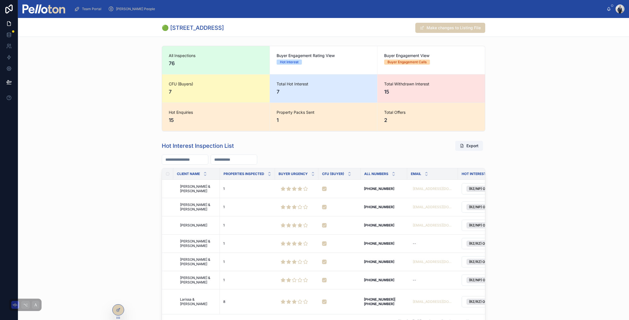
scroll to position [308, 0]
click at [121, 152] on div "Hot Interest Inspection List Export Client Name Properties Inspected Buyer Urge…" at bounding box center [323, 235] width 611 height 192
click at [184, 301] on span "Larissa & Hugh Fleming" at bounding box center [198, 302] width 36 height 9
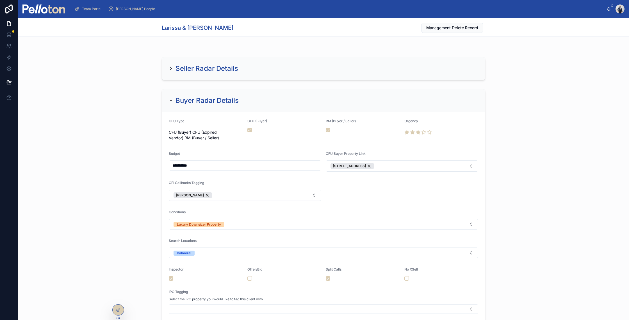
scroll to position [560, 0]
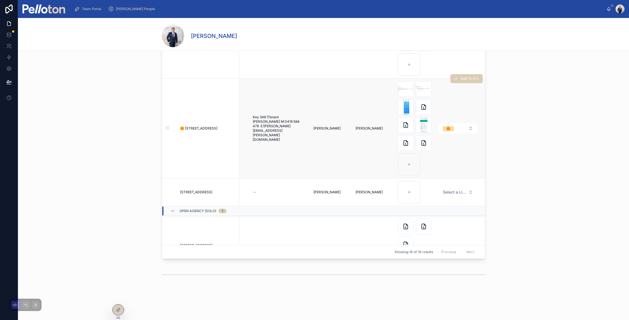
scroll to position [1022, 1474]
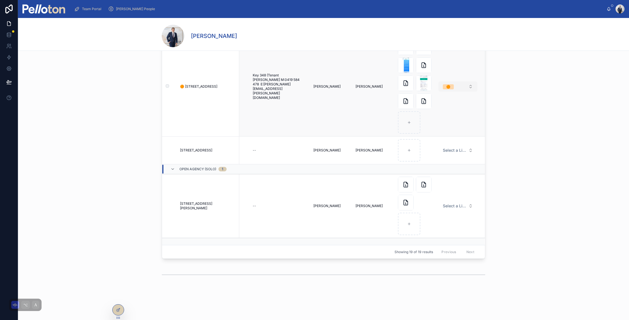
click at [446, 84] on div "🟠" at bounding box center [448, 86] width 4 height 5
click at [429, 104] on div "None" at bounding box center [427, 104] width 8 height 5
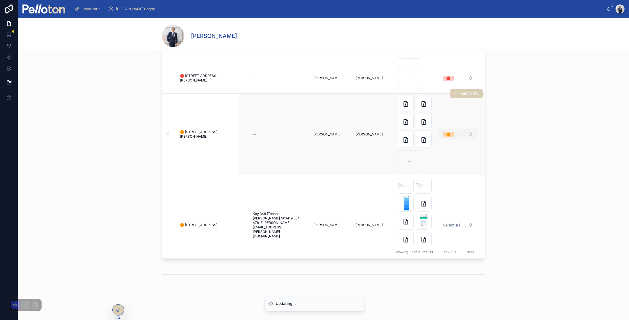
click at [444, 137] on span "🟠" at bounding box center [448, 134] width 11 height 5
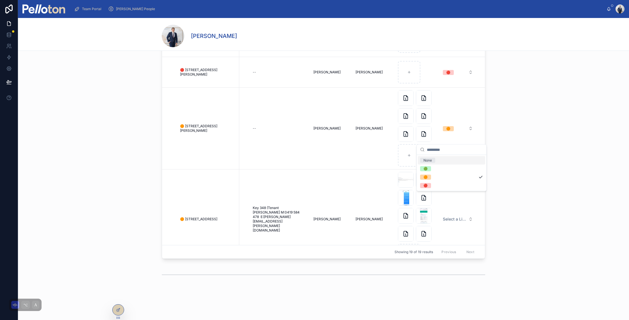
scroll to position [868, 1474]
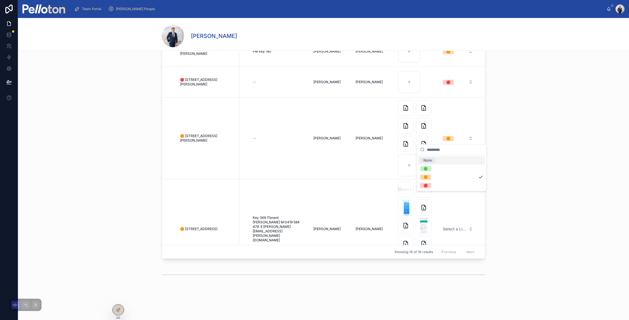
click at [440, 158] on div "None" at bounding box center [451, 160] width 67 height 8
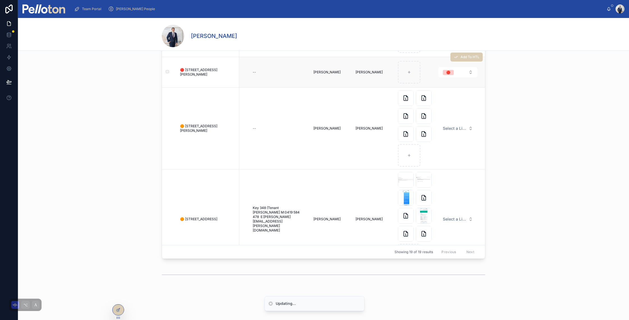
click at [442, 81] on td "🔴" at bounding box center [461, 72] width 47 height 31
click at [446, 74] on div "🔴" at bounding box center [448, 72] width 4 height 5
click at [429, 96] on div "None" at bounding box center [427, 94] width 8 height 5
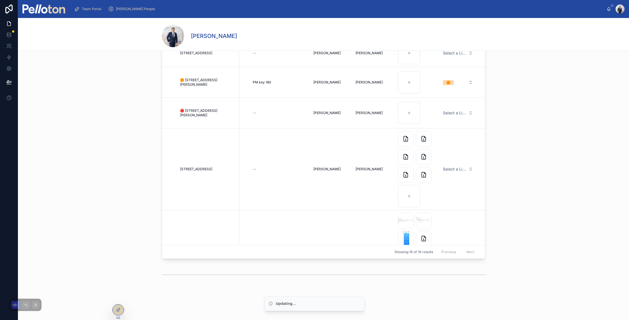
scroll to position [765, 1474]
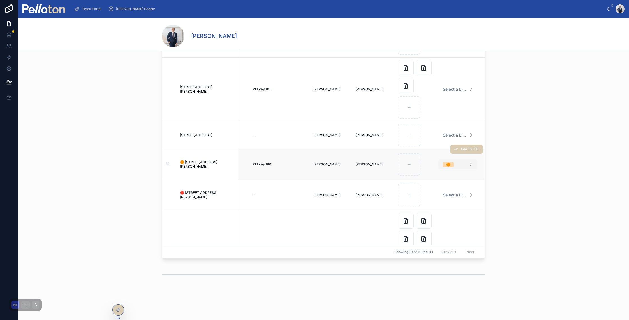
click at [446, 166] on div "🟠" at bounding box center [448, 164] width 4 height 5
click at [446, 165] on div "🟠" at bounding box center [448, 164] width 4 height 5
click at [439, 188] on div "None" at bounding box center [451, 186] width 67 height 8
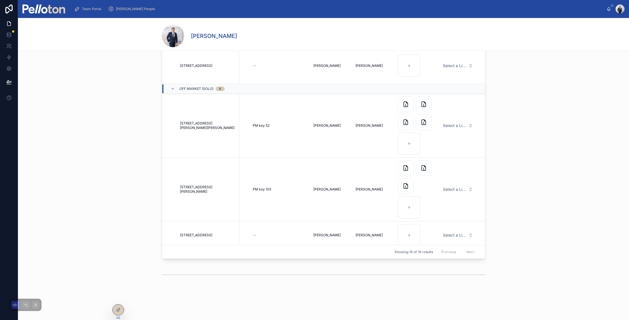
scroll to position [501, 1474]
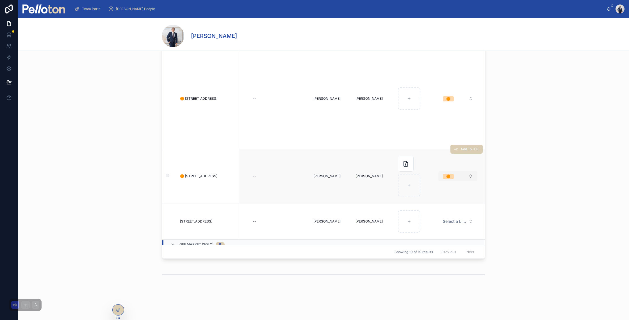
click at [446, 174] on div "🟠" at bounding box center [448, 176] width 4 height 5
click at [446, 176] on div "🟠" at bounding box center [448, 176] width 4 height 5
click at [423, 201] on div "None" at bounding box center [451, 198] width 67 height 8
click at [446, 100] on span "🟠" at bounding box center [448, 98] width 11 height 5
click at [429, 120] on div "None" at bounding box center [427, 120] width 8 height 5
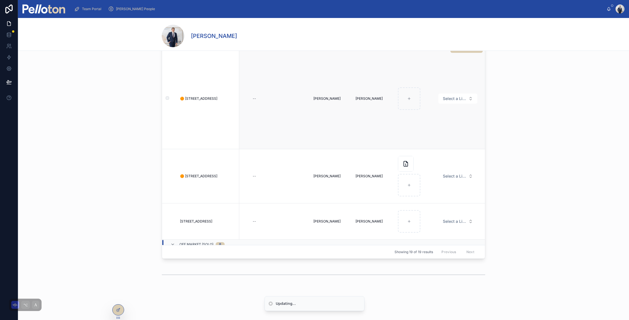
scroll to position [411, 1474]
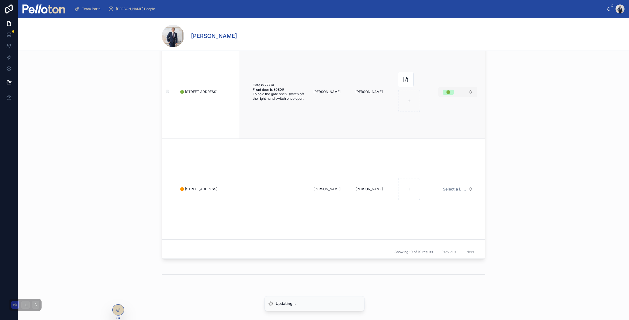
click at [443, 90] on span "🟢" at bounding box center [448, 92] width 11 height 5
click at [444, 94] on button "🟢" at bounding box center [457, 92] width 39 height 10
click at [428, 113] on div "None" at bounding box center [427, 113] width 8 height 5
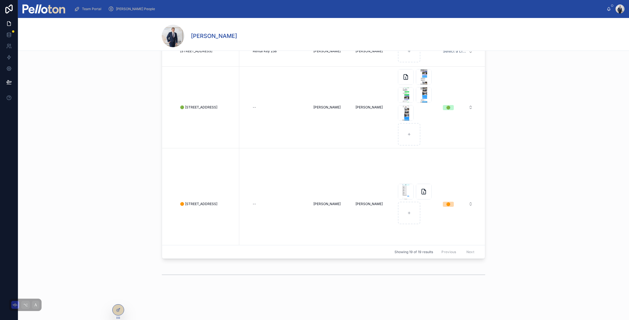
scroll to position [69, 1474]
click at [446, 202] on div "🟠" at bounding box center [448, 202] width 4 height 5
click at [431, 222] on div "None" at bounding box center [427, 224] width 8 height 5
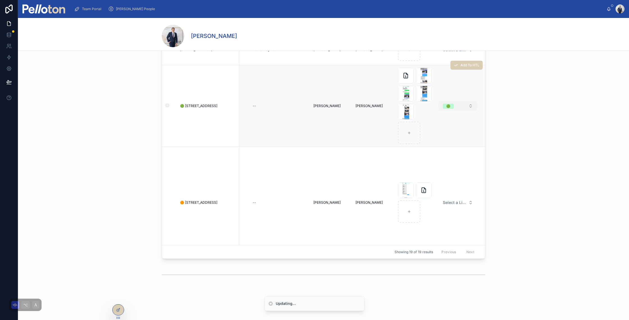
click at [446, 107] on div "🟢" at bounding box center [448, 106] width 4 height 5
click at [434, 127] on span "None" at bounding box center [427, 127] width 15 height 5
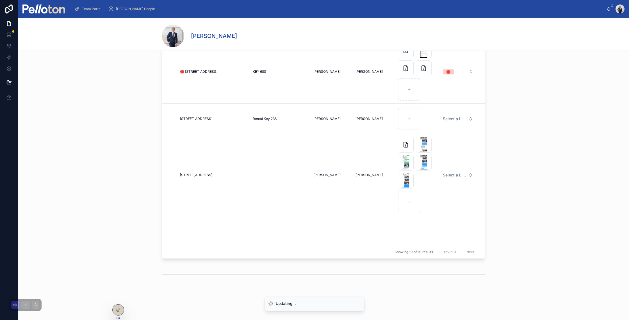
click at [446, 72] on div "🔴" at bounding box center [448, 71] width 4 height 5
click at [430, 91] on div "None" at bounding box center [451, 94] width 67 height 8
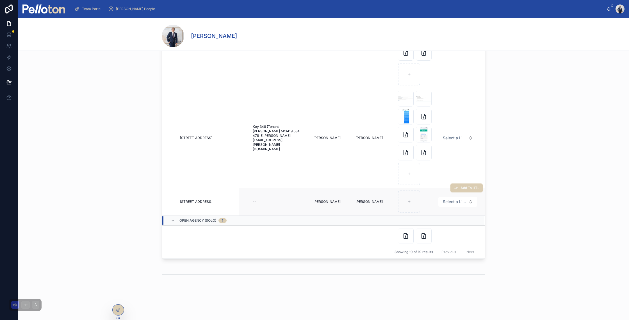
scroll to position [967, 1474]
click at [211, 200] on span "2 Effingham Street Mosman" at bounding box center [196, 201] width 32 height 4
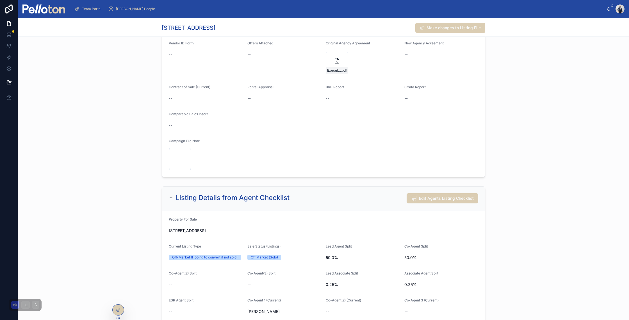
scroll to position [1778, 0]
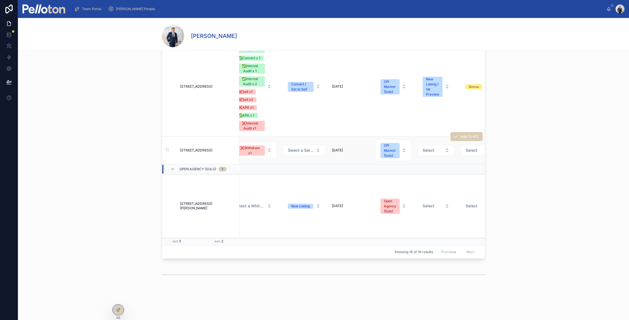
scroll to position [1022, 1070]
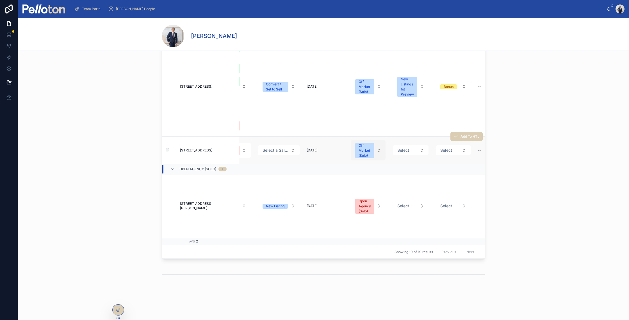
click at [360, 143] on div "Off Market (Solo)" at bounding box center [364, 150] width 12 height 15
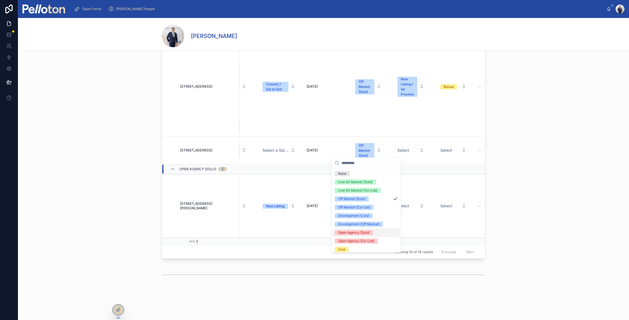
scroll to position [19, 0]
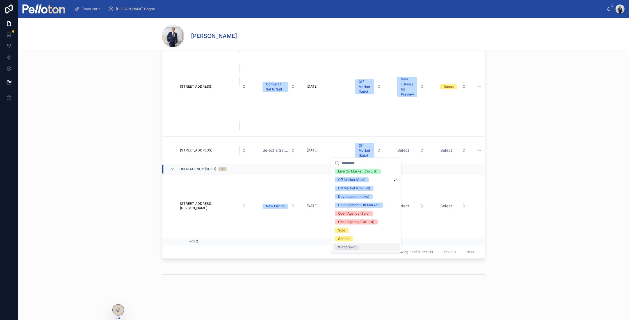
click at [348, 246] on div "Withdrawn" at bounding box center [346, 246] width 17 height 5
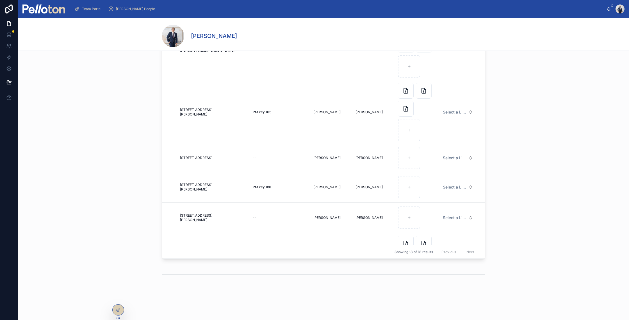
scroll to position [741, 1474]
click at [211, 185] on span "[STREET_ADDRESS][PERSON_NAME]" at bounding box center [208, 187] width 56 height 9
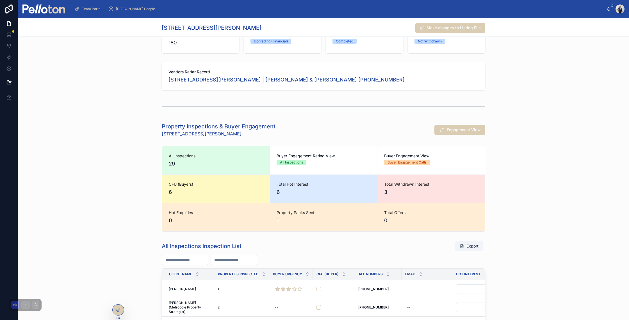
scroll to position [143, 0]
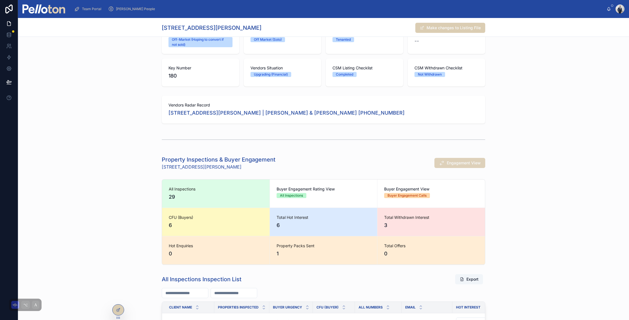
click at [453, 161] on span "Engagement View" at bounding box center [464, 163] width 34 height 6
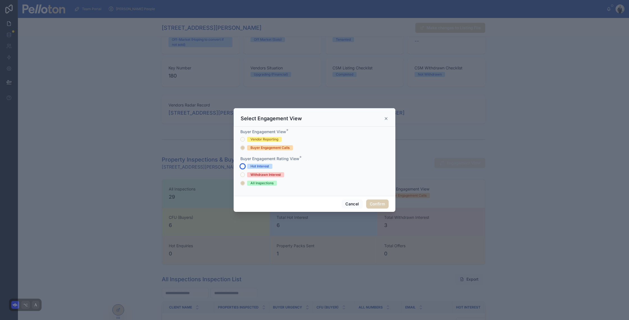
click at [241, 165] on button "Hot Interest" at bounding box center [242, 166] width 4 height 4
click at [375, 199] on div "Cancel Confirm" at bounding box center [315, 204] width 162 height 16
click at [374, 200] on button "Confirm" at bounding box center [377, 203] width 22 height 9
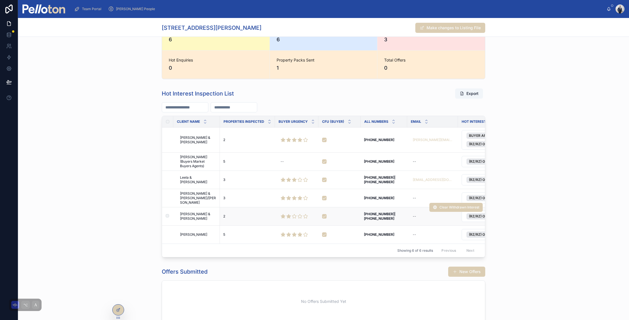
scroll to position [333, 0]
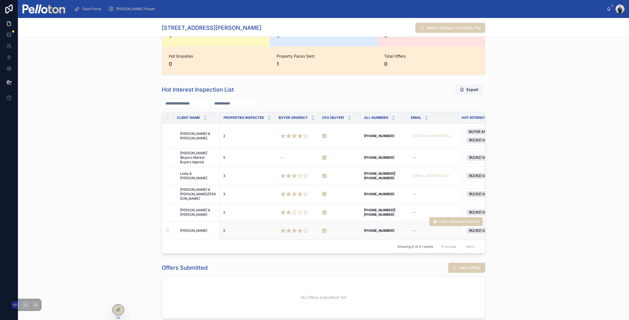
click at [190, 228] on span "Jehan Abay" at bounding box center [193, 230] width 27 height 4
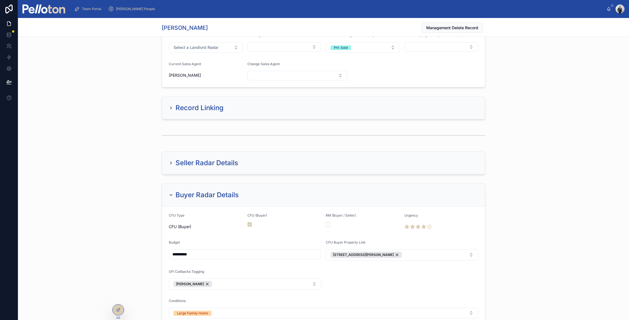
scroll to position [455, 0]
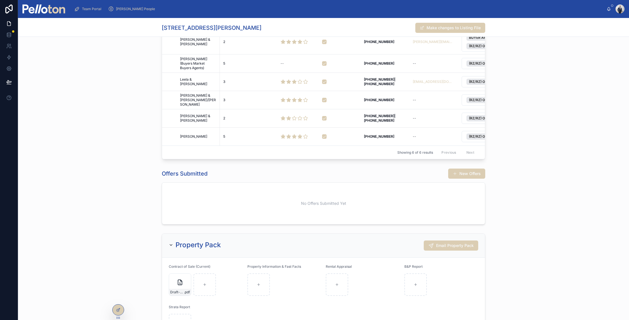
scroll to position [335, 0]
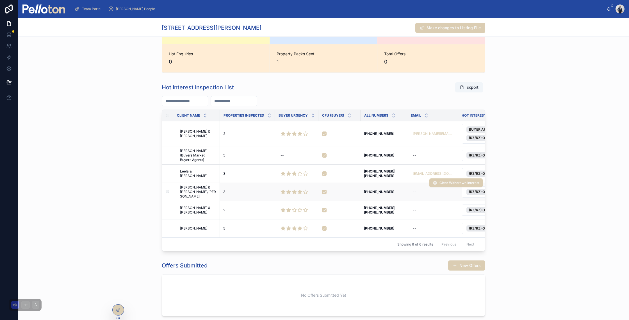
click at [192, 192] on span "Melinda & Sean Roderick/Sequerra" at bounding box center [198, 191] width 36 height 13
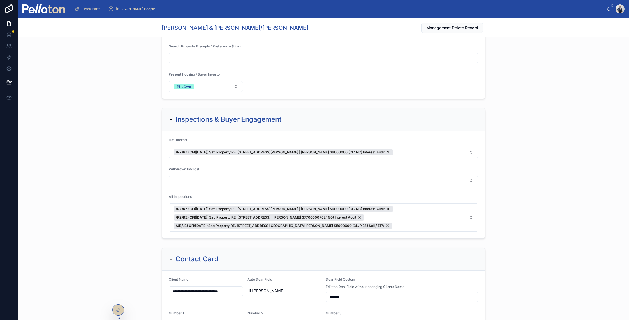
scroll to position [907, 0]
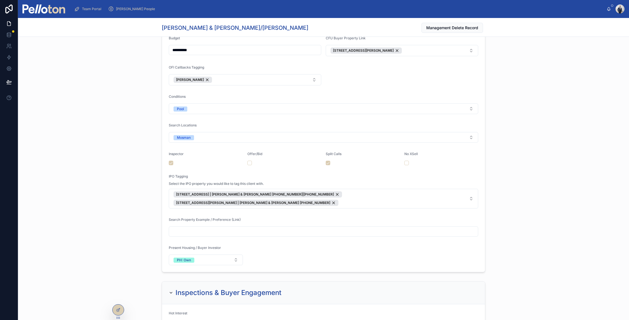
scroll to position [593, 0]
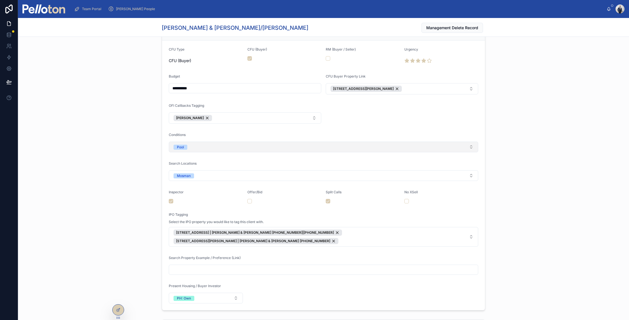
click at [182, 147] on span "Pool" at bounding box center [180, 147] width 14 height 5
click at [138, 110] on div "**********" at bounding box center [323, 163] width 611 height 297
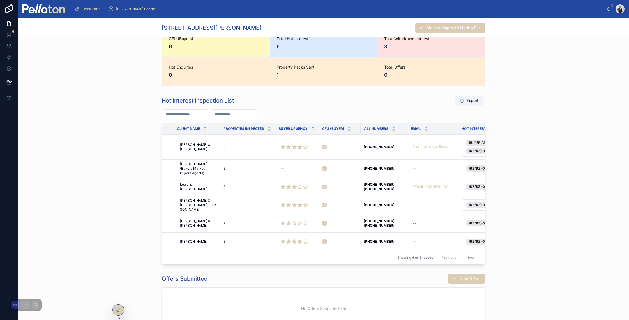
scroll to position [384, 0]
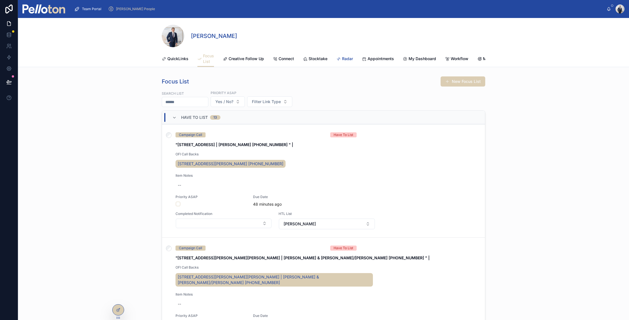
click at [347, 57] on span "Radar" at bounding box center [347, 59] width 11 height 6
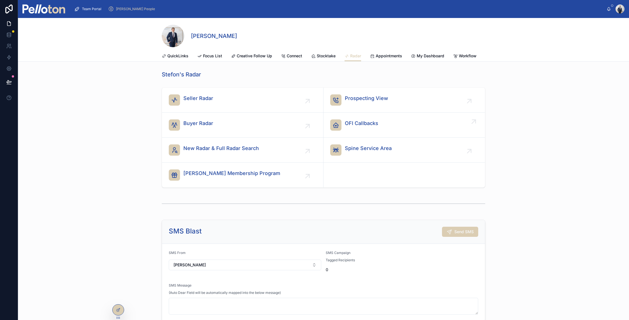
click at [350, 125] on span "OFI Callbacks" at bounding box center [361, 123] width 33 height 8
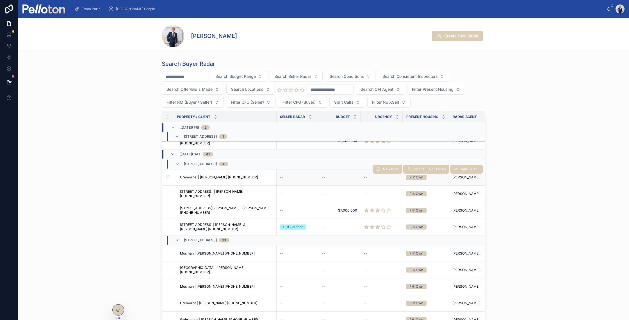
scroll to position [165, 194]
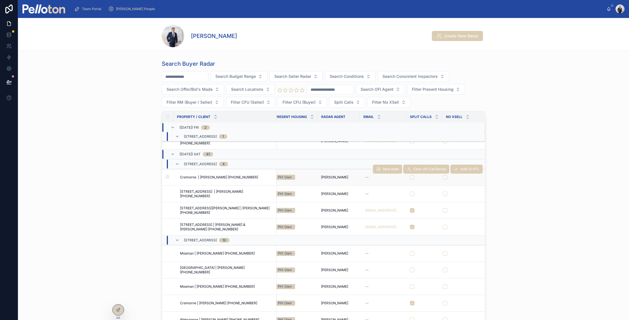
click at [406, 177] on div "New Note Clear OFI Call Backs Add To HTL" at bounding box center [428, 169] width 110 height 16
click at [410, 177] on button "button" at bounding box center [412, 177] width 4 height 4
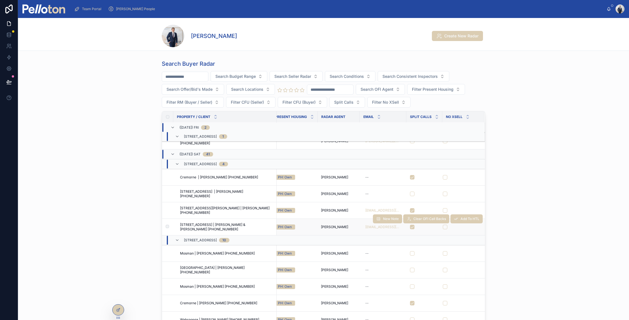
click at [406, 226] on div "New Note Clear OFI Call Backs Add To HTL" at bounding box center [428, 219] width 110 height 16
click at [410, 227] on button "button" at bounding box center [412, 227] width 4 height 4
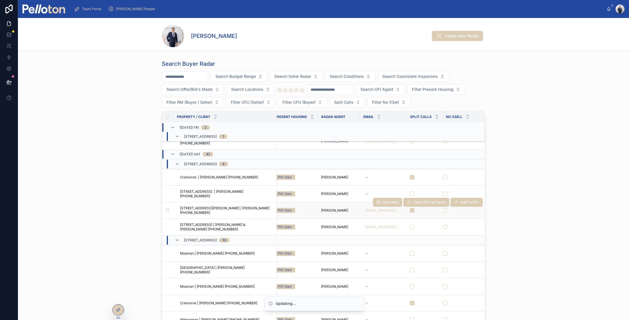
click at [405, 210] on div "New Note Clear OFI Call Backs Add To HTL" at bounding box center [428, 202] width 110 height 16
click at [410, 211] on button "button" at bounding box center [412, 210] width 4 height 4
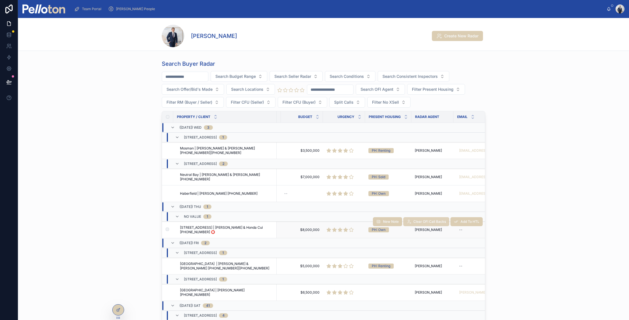
scroll to position [0, 194]
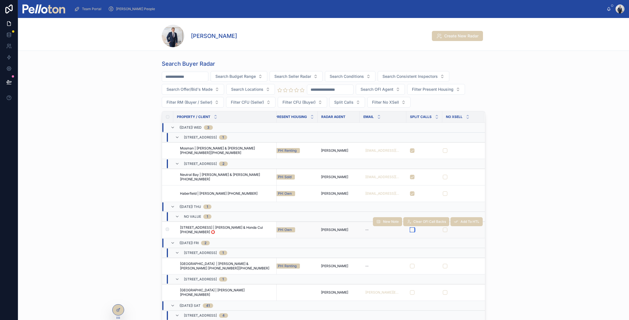
click at [410, 230] on button "button" at bounding box center [412, 229] width 4 height 4
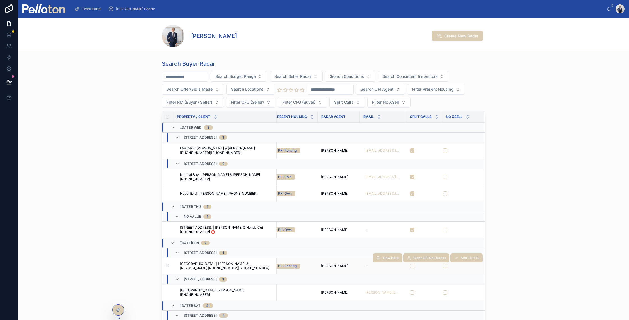
click at [406, 266] on div "New Note Clear OFI Call Backs Add To HTL" at bounding box center [428, 258] width 110 height 16
click at [410, 267] on button "button" at bounding box center [412, 266] width 4 height 4
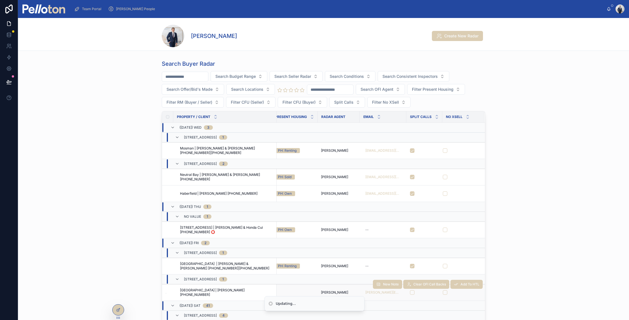
scroll to position [46, 194]
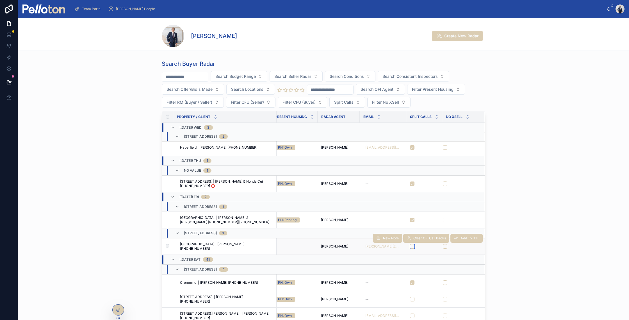
click at [410, 246] on button "button" at bounding box center [412, 246] width 4 height 4
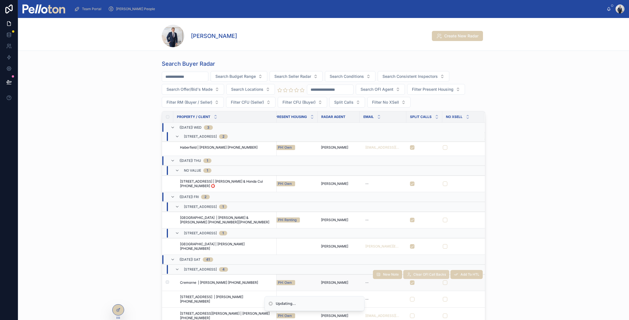
scroll to position [114, 194]
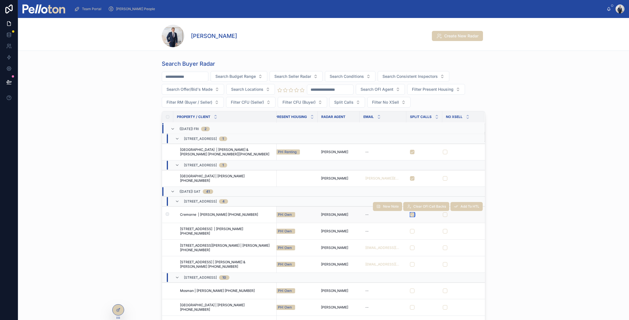
click at [410, 215] on button "button" at bounding box center [412, 214] width 4 height 4
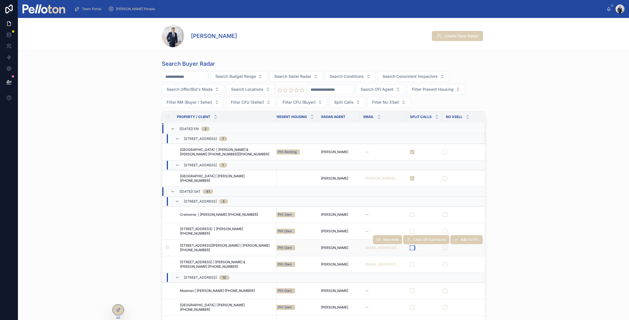
click at [410, 248] on button "button" at bounding box center [412, 247] width 4 height 4
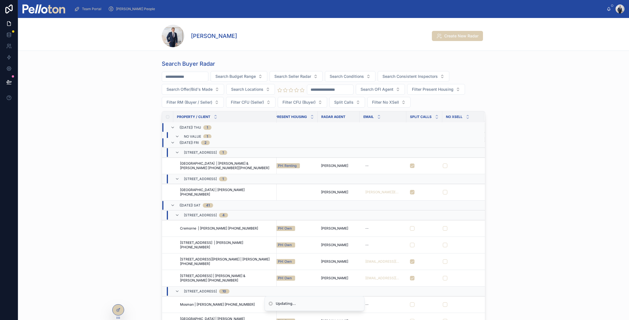
scroll to position [164, 194]
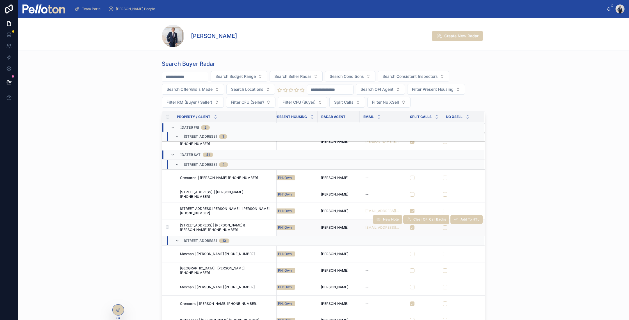
click at [202, 226] on span "22 Arabella Street, Longueville | Ron & Diana Gedeon +61418225436" at bounding box center [226, 227] width 93 height 9
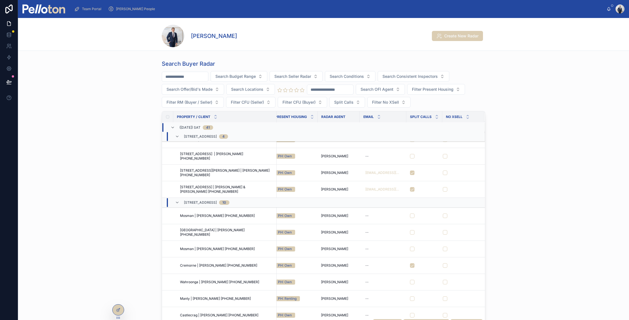
scroll to position [232, 194]
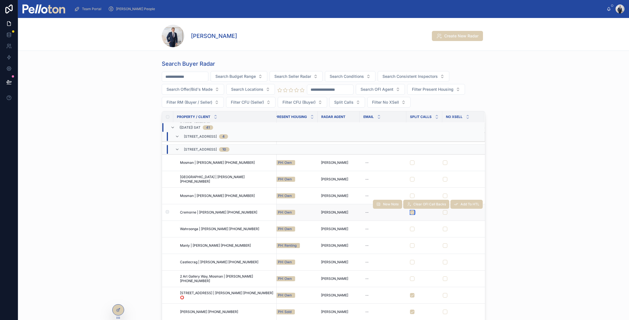
click at [410, 212] on button "button" at bounding box center [412, 212] width 4 height 4
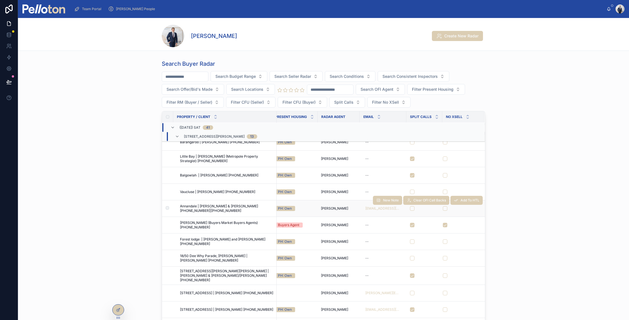
scroll to position [667, 194]
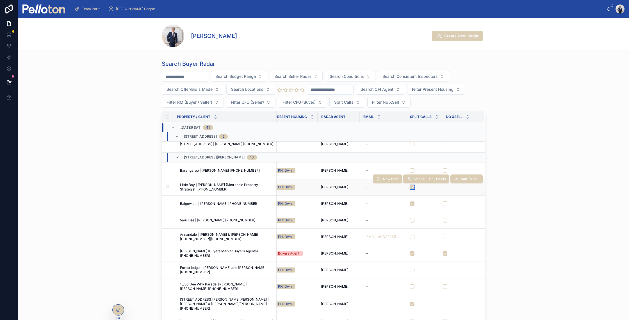
click at [410, 186] on button "button" at bounding box center [412, 187] width 4 height 4
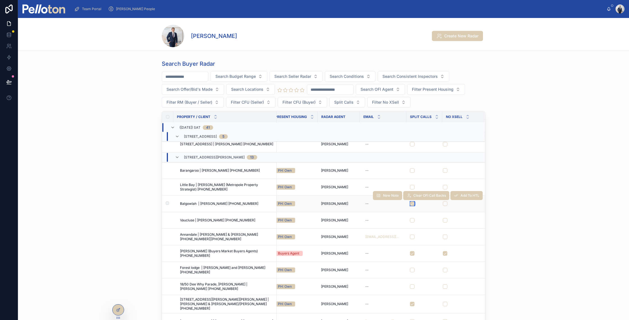
click at [410, 202] on button "button" at bounding box center [412, 203] width 4 height 4
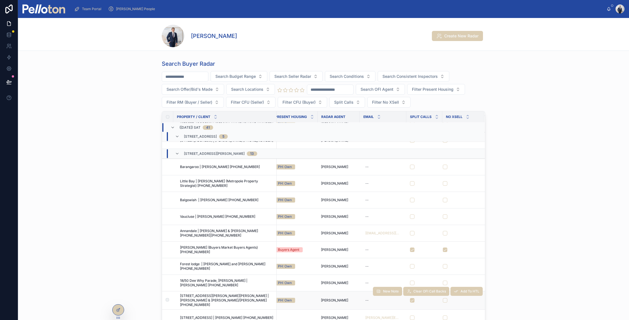
scroll to position [769, 194]
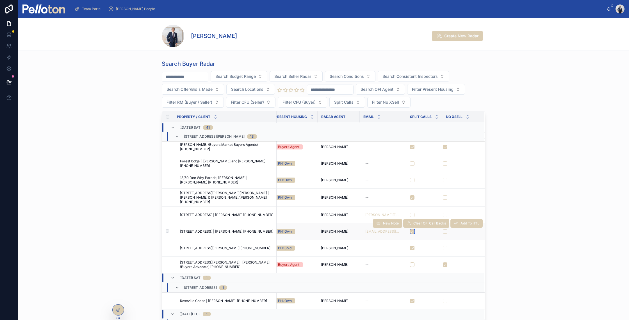
click at [410, 230] on button "button" at bounding box center [412, 231] width 4 height 4
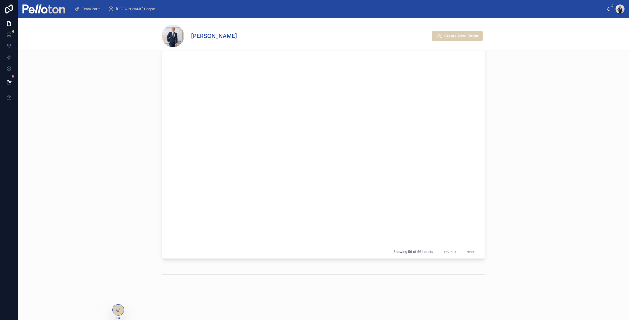
scroll to position [0, 194]
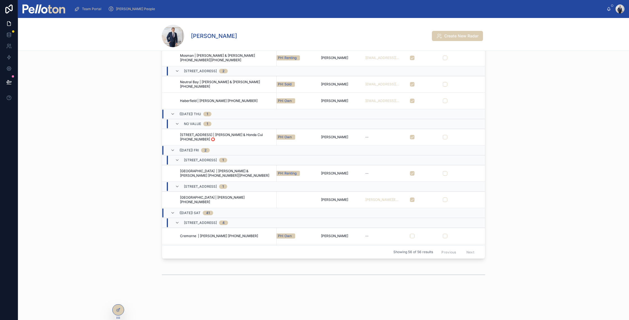
click at [89, 8] on span "Team Portal" at bounding box center [91, 9] width 19 height 4
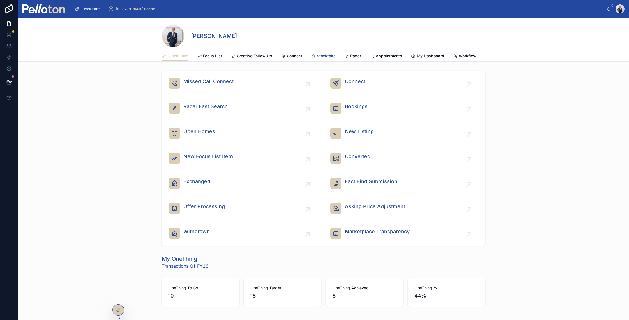
click at [322, 53] on span "Stocktake" at bounding box center [326, 56] width 19 height 6
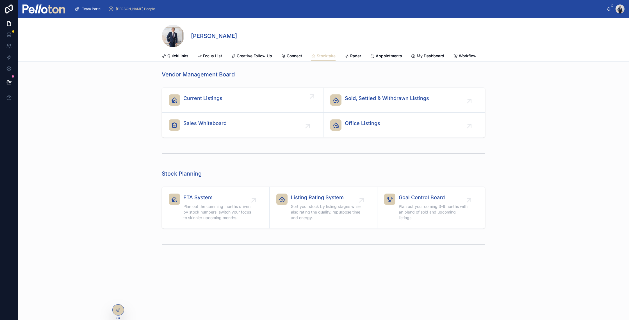
click at [202, 102] on span "Current Listings" at bounding box center [202, 98] width 39 height 8
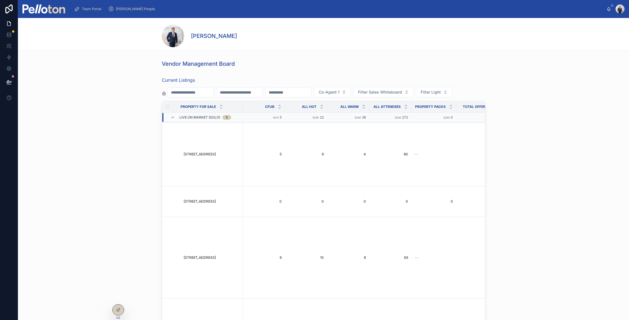
click at [27, 10] on img at bounding box center [43, 8] width 43 height 9
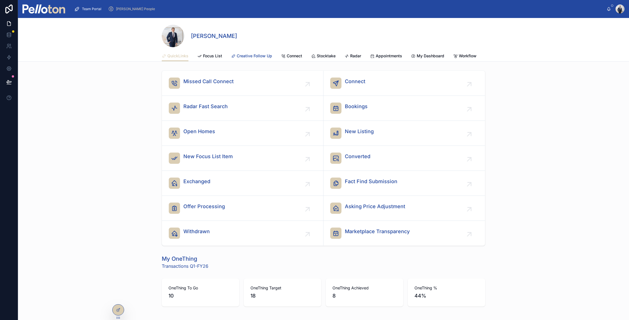
click at [247, 56] on span "Creative Follow Up" at bounding box center [254, 56] width 35 height 6
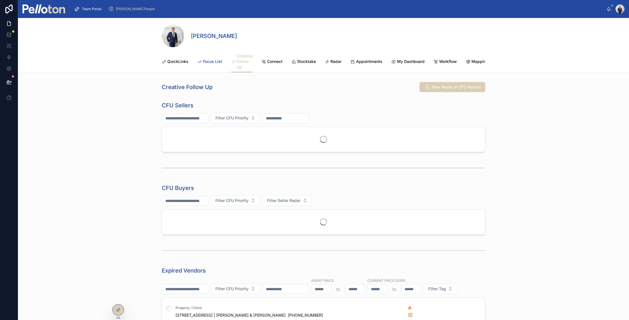
click at [210, 62] on span "Focus List" at bounding box center [212, 62] width 19 height 6
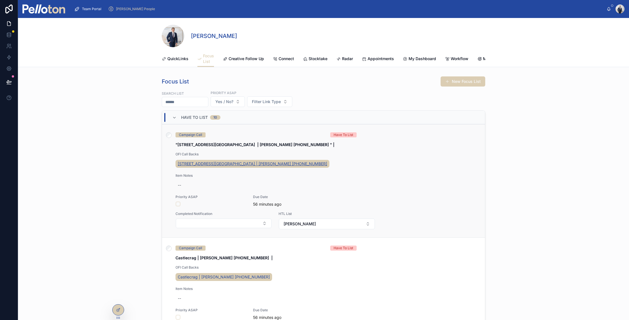
click at [199, 166] on span "64 Kooloona Crescent, West Pymble | Diane Taylor +61434420798" at bounding box center [252, 164] width 149 height 6
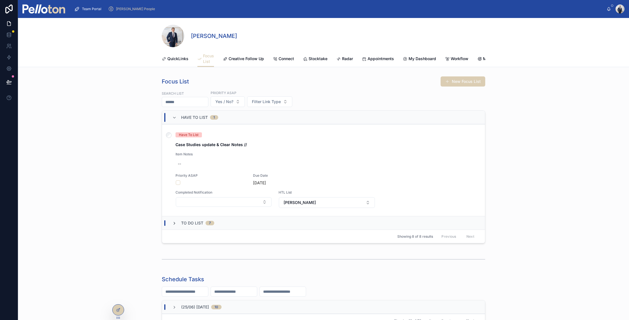
click at [172, 225] on icon at bounding box center [174, 223] width 4 height 4
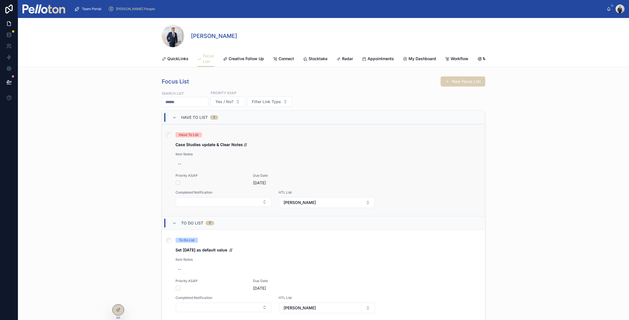
click at [317, 134] on link "Have To List Case Studies update & Clear Notes // Item Notes -- Priority ASAP D…" at bounding box center [323, 170] width 323 height 92
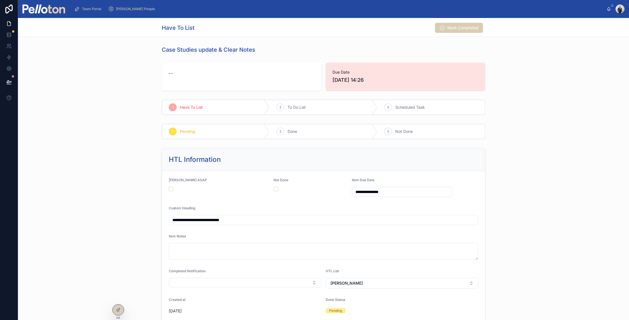
click at [371, 197] on form "**********" at bounding box center [323, 246] width 323 height 151
click at [370, 193] on input "**********" at bounding box center [402, 192] width 100 height 8
click at [410, 239] on button "5" at bounding box center [410, 238] width 10 height 10
click at [398, 204] on button "Today" at bounding box center [400, 205] width 22 height 10
click at [379, 251] on button "9" at bounding box center [379, 251] width 10 height 10
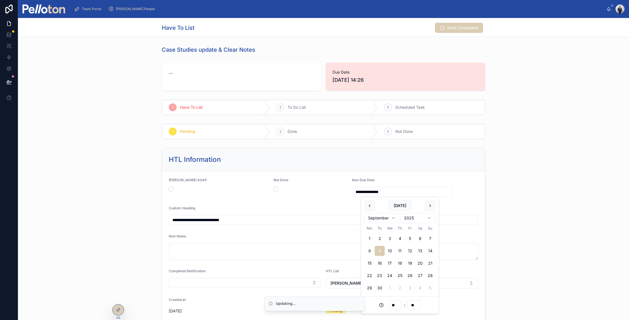
type input "**********"
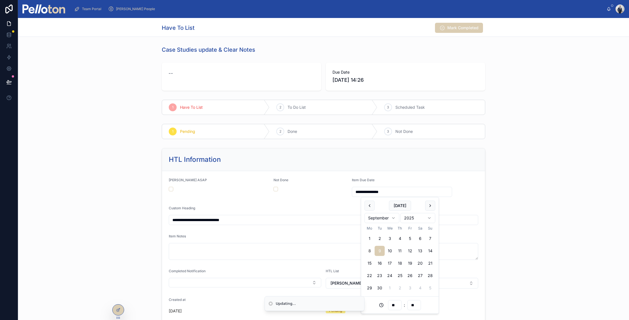
click at [125, 188] on div "**********" at bounding box center [323, 235] width 611 height 179
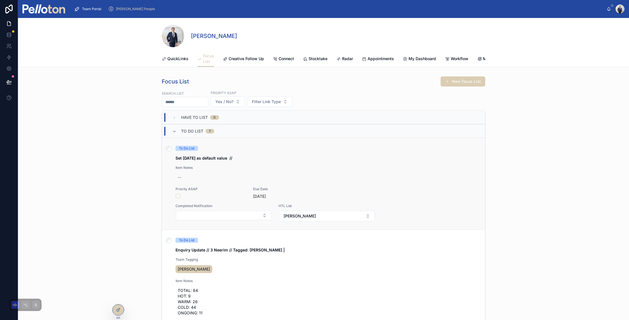
click at [265, 155] on div "To Do List Set today as default value // Item Notes -- Priority ASAP Due Date 1…" at bounding box center [323, 184] width 309 height 76
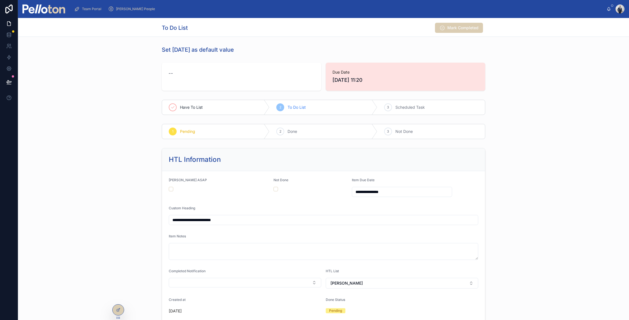
click at [358, 191] on input "**********" at bounding box center [402, 192] width 100 height 8
click at [398, 207] on button "Today" at bounding box center [400, 205] width 22 height 10
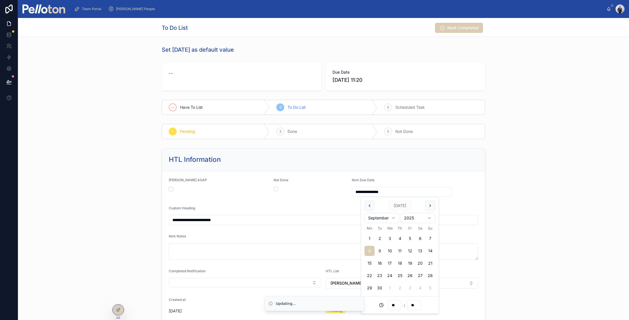
click at [379, 249] on button "9" at bounding box center [379, 251] width 10 height 10
type input "**********"
click at [162, 199] on form "**********" at bounding box center [323, 246] width 323 height 151
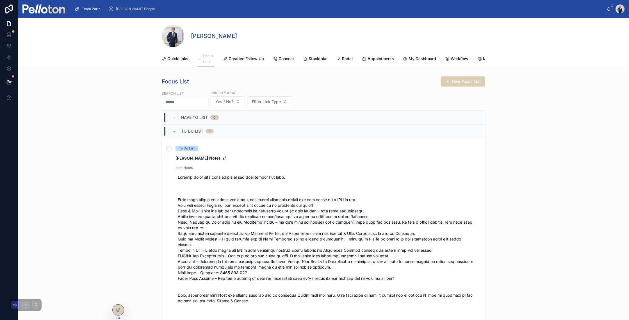
click at [174, 134] on icon at bounding box center [174, 131] width 4 height 4
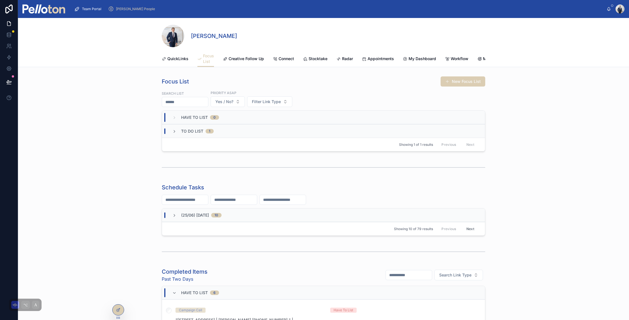
click at [174, 118] on div "Have To List 0" at bounding box center [195, 117] width 47 height 9
click at [234, 56] on link "Creative Follow Up" at bounding box center [243, 59] width 41 height 11
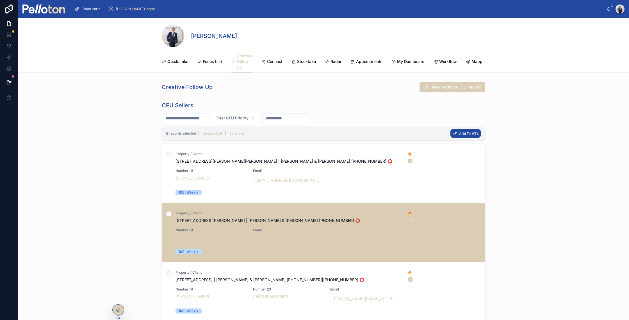
click at [462, 136] on span "Add To HTL" at bounding box center [469, 133] width 20 height 4
click at [490, 127] on icon at bounding box center [490, 127] width 3 height 2
click at [203, 61] on span "Focus List" at bounding box center [212, 62] width 19 height 6
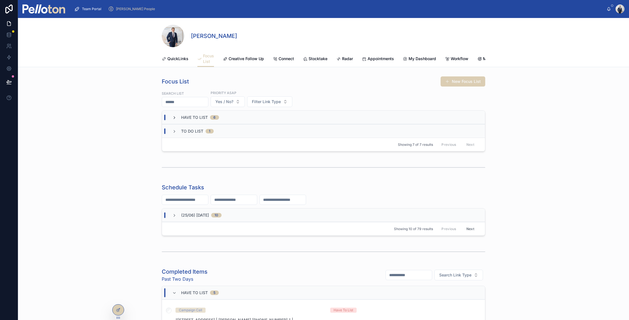
click at [173, 120] on icon at bounding box center [174, 117] width 4 height 4
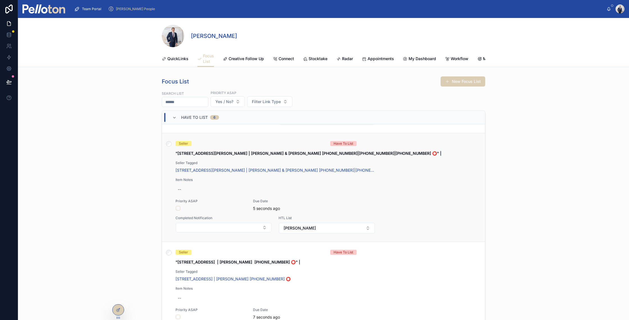
scroll to position [165, 0]
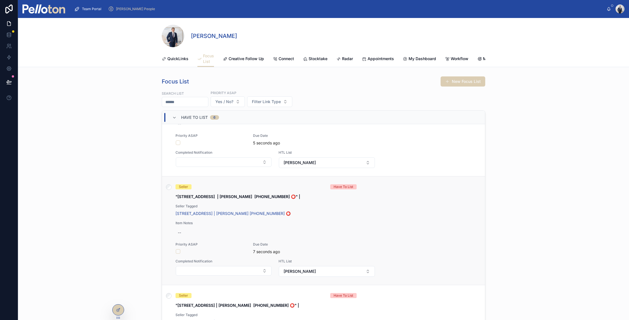
click at [176, 254] on div "Priority ASAP" at bounding box center [210, 248] width 71 height 12
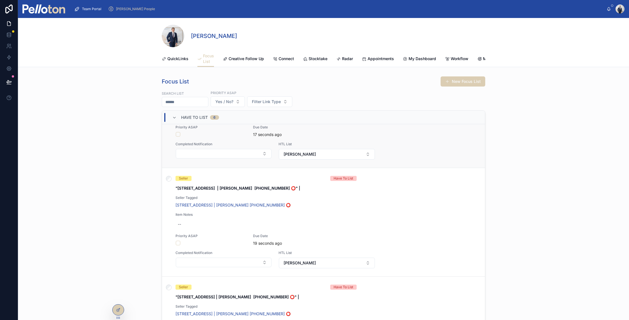
scroll to position [189, 0]
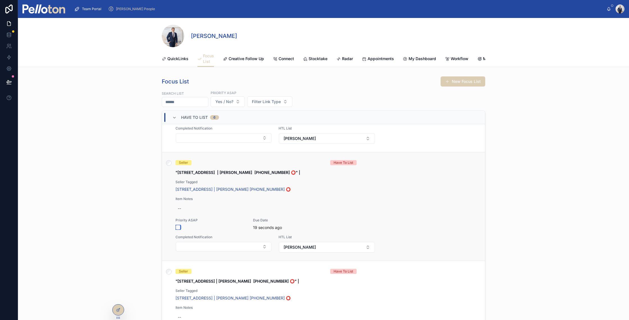
click at [176, 229] on button "button" at bounding box center [178, 227] width 4 height 4
click at [286, 59] on span "Connect" at bounding box center [285, 59] width 15 height 6
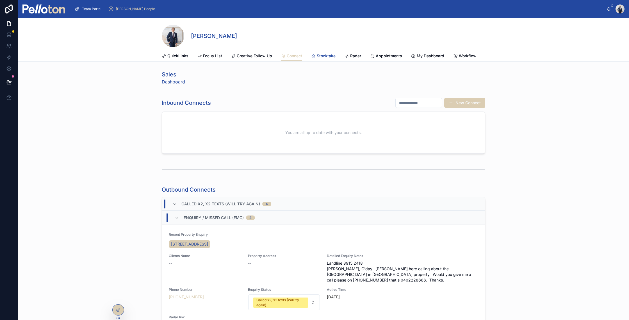
click at [327, 55] on span "Stocktake" at bounding box center [326, 56] width 19 height 6
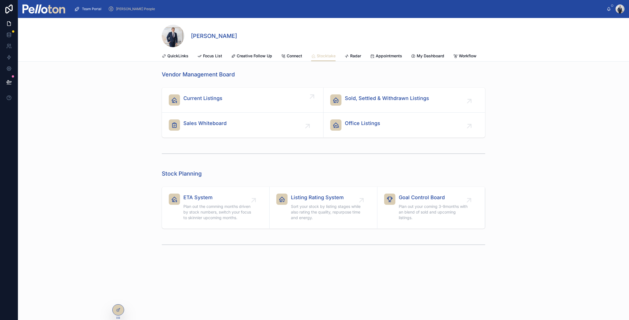
click at [209, 102] on span "Current Listings" at bounding box center [202, 98] width 39 height 8
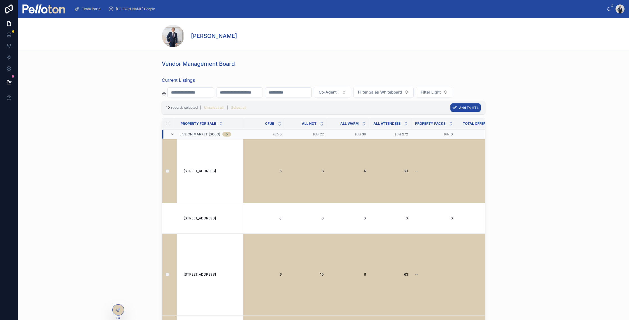
click at [466, 107] on span "Add To HTL" at bounding box center [469, 108] width 20 height 4
click at [491, 97] on icon at bounding box center [490, 97] width 3 height 2
